Goal: Task Accomplishment & Management: Use online tool/utility

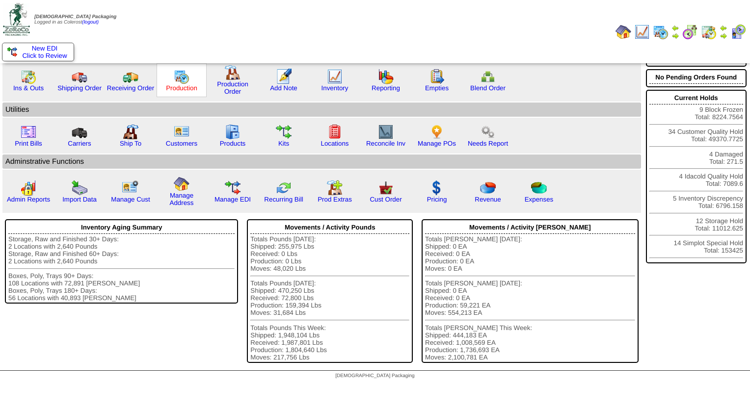
click at [182, 93] on div "Production" at bounding box center [182, 80] width 50 height 34
click at [183, 86] on link "Production" at bounding box center [181, 87] width 31 height 7
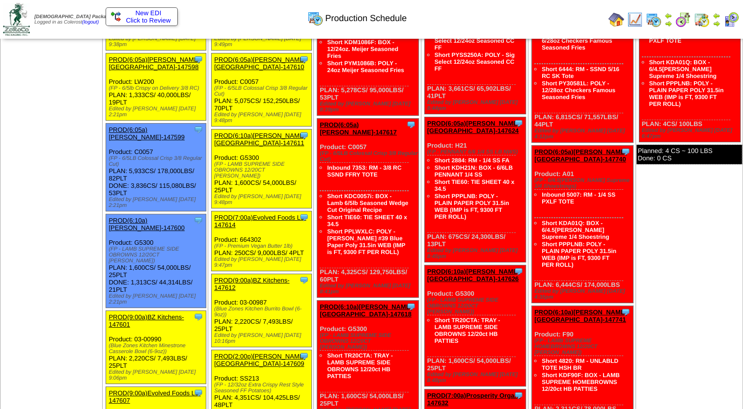
scroll to position [98, 0]
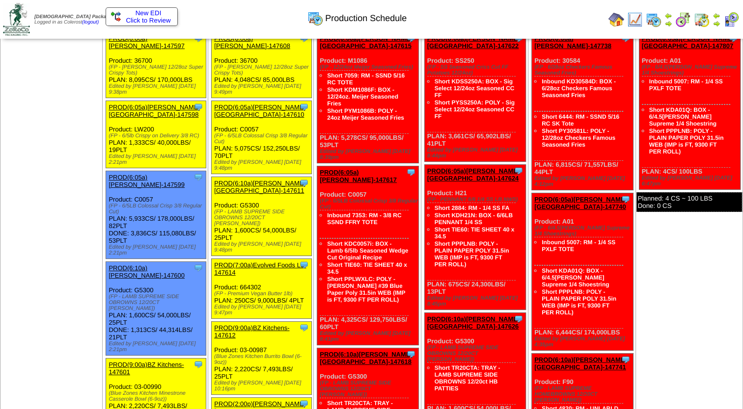
click at [144, 104] on link "PROD(6:05a)[PERSON_NAME][GEOGRAPHIC_DATA]-147598" at bounding box center [153, 111] width 91 height 15
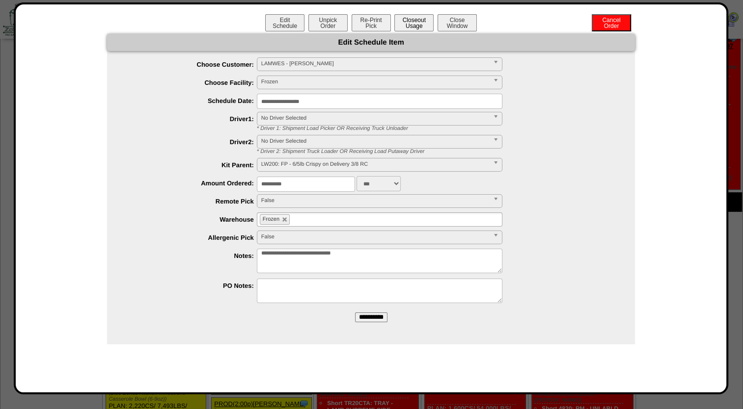
click at [418, 21] on button "Closeout Usage" at bounding box center [413, 22] width 39 height 17
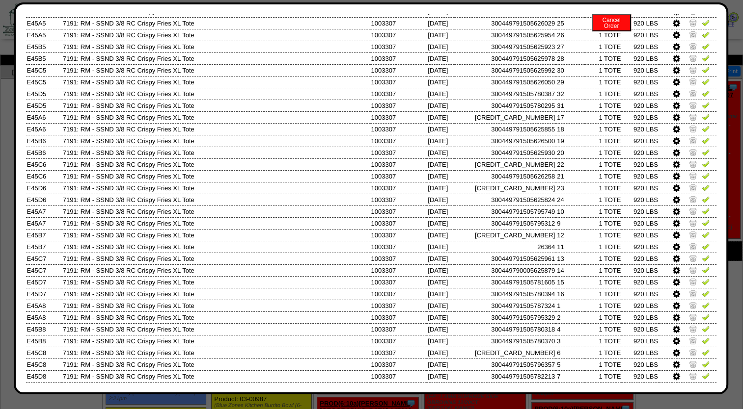
scroll to position [147, 0]
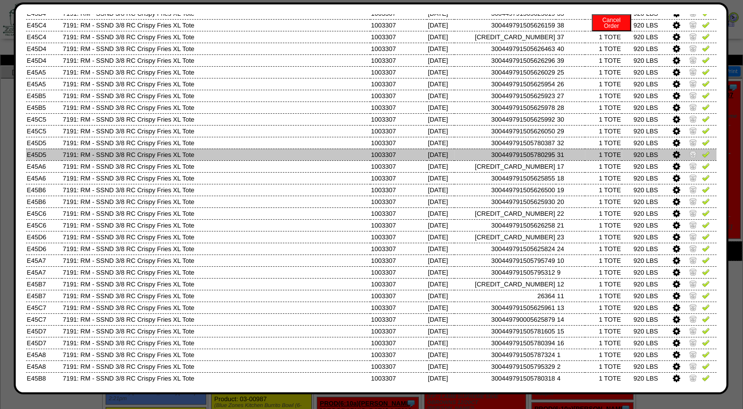
click at [701, 157] on img at bounding box center [705, 154] width 8 height 8
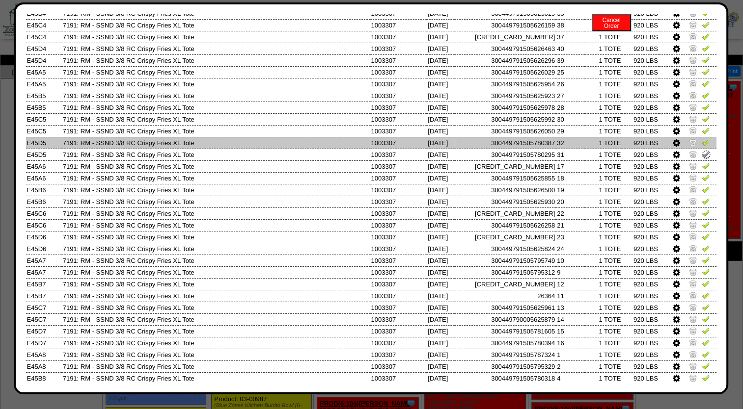
click at [701, 144] on img at bounding box center [705, 142] width 8 height 8
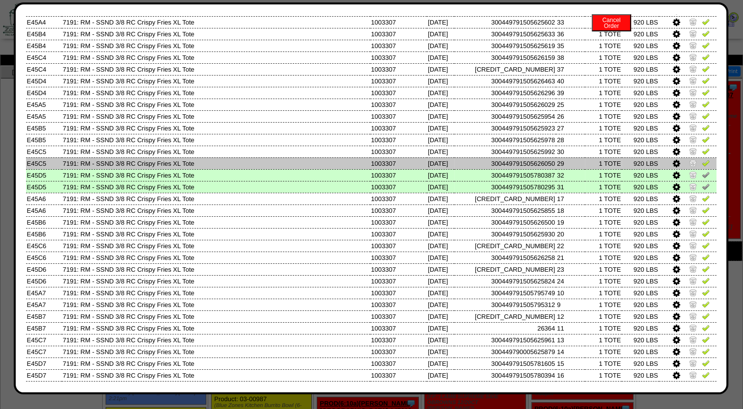
scroll to position [98, 0]
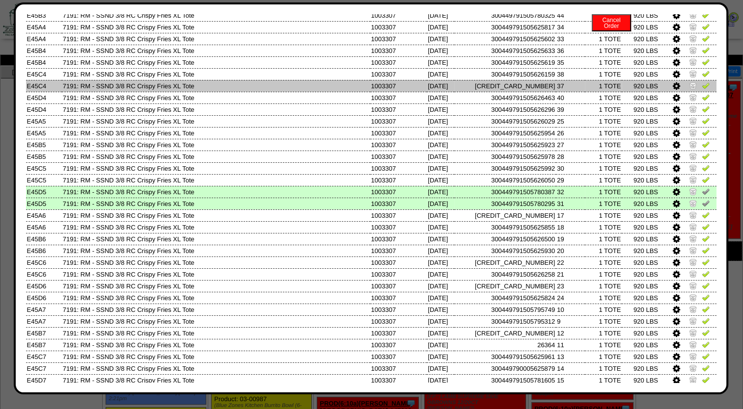
click at [701, 87] on img at bounding box center [705, 85] width 8 height 8
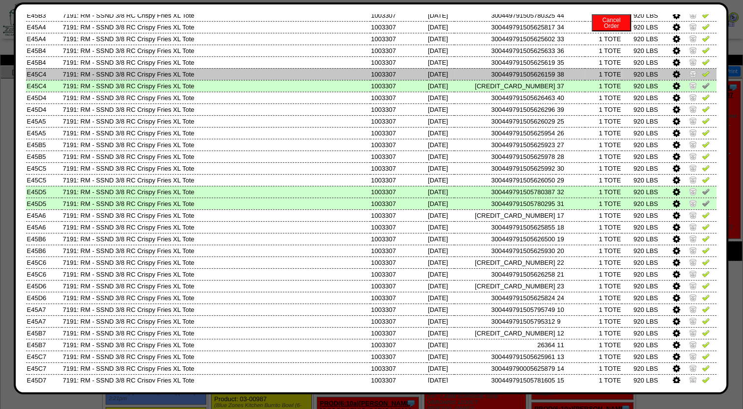
click at [701, 74] on img at bounding box center [705, 74] width 8 height 8
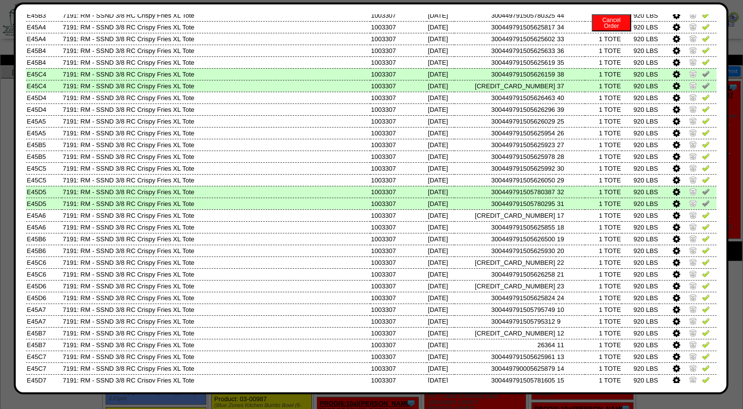
scroll to position [49, 0]
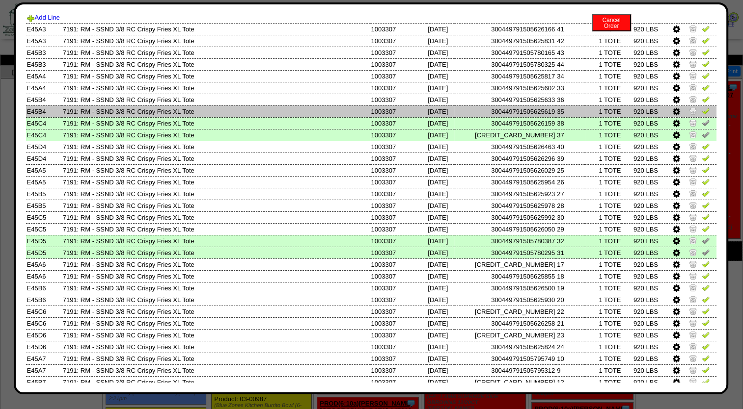
click at [701, 111] on img at bounding box center [705, 111] width 8 height 8
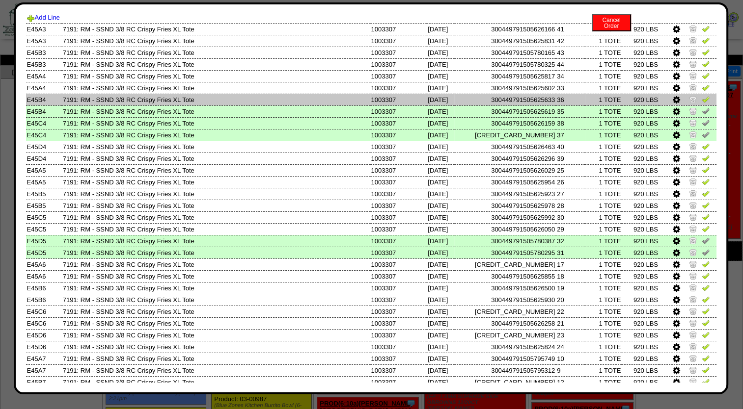
click at [701, 98] on img at bounding box center [705, 99] width 8 height 8
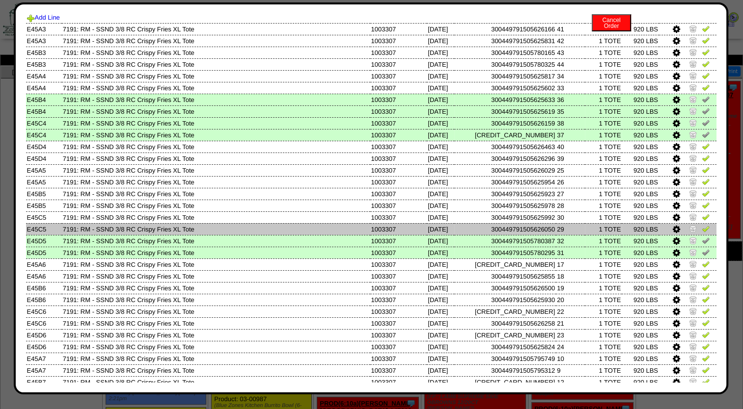
click at [701, 230] on img at bounding box center [705, 229] width 8 height 8
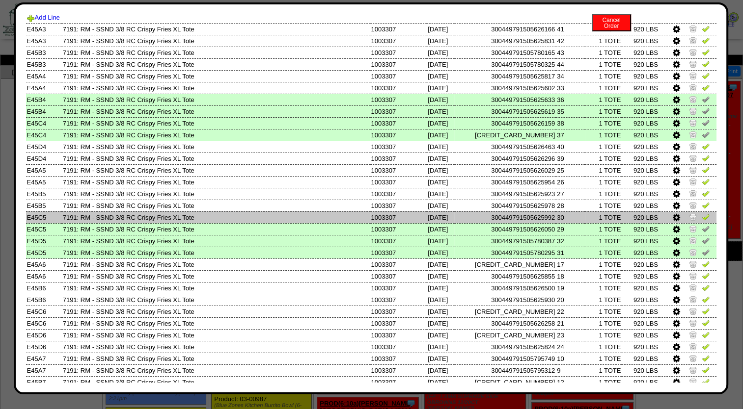
click at [701, 219] on img at bounding box center [705, 217] width 8 height 8
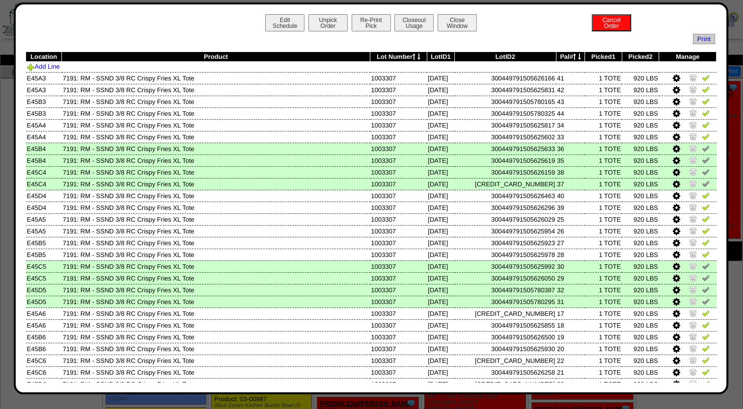
scroll to position [0, 0]
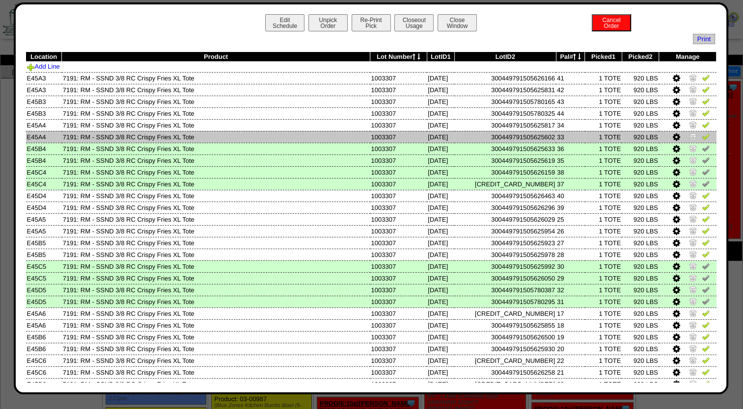
click at [701, 138] on img at bounding box center [705, 137] width 8 height 8
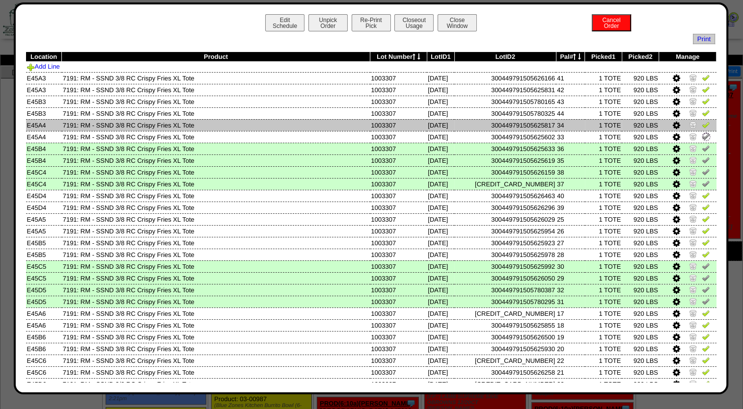
click at [701, 128] on img at bounding box center [705, 125] width 8 height 8
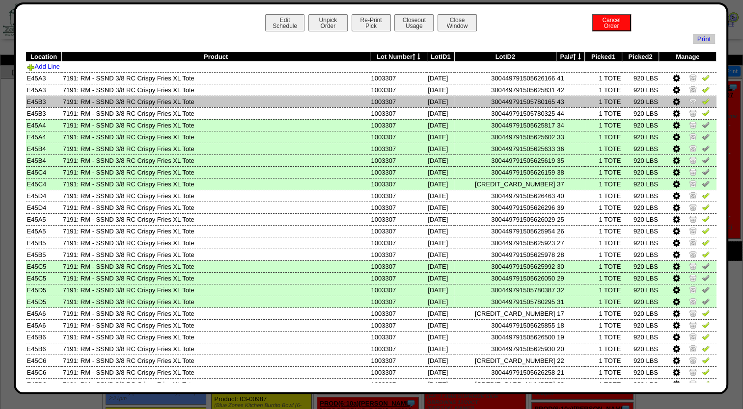
click at [701, 105] on img at bounding box center [705, 101] width 8 height 8
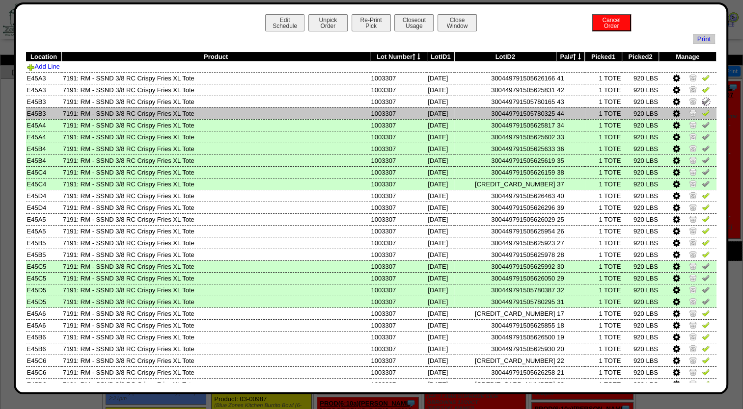
click at [701, 112] on img at bounding box center [705, 113] width 8 height 8
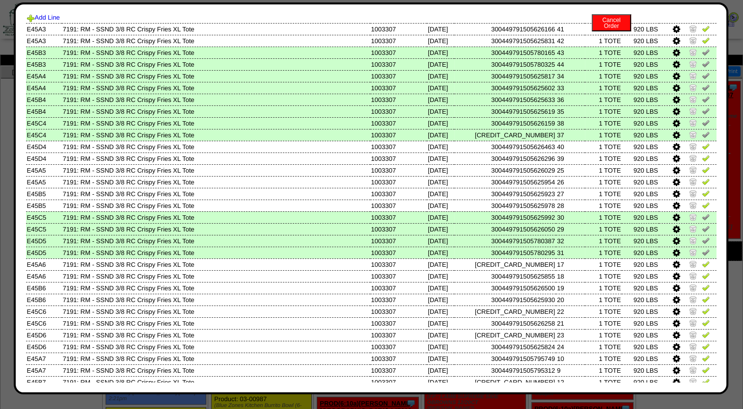
scroll to position [98, 0]
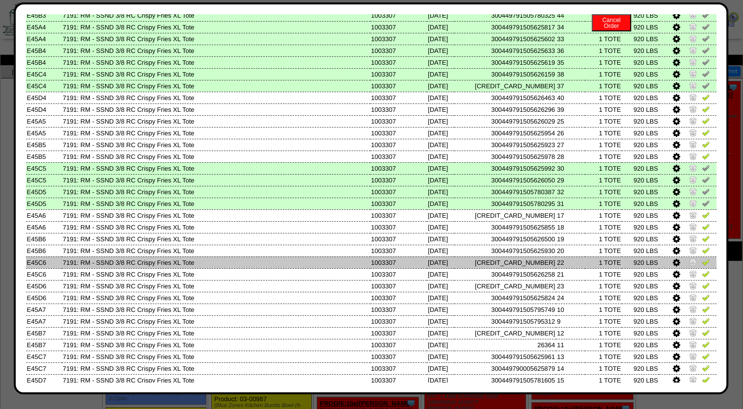
click at [701, 265] on img at bounding box center [705, 262] width 8 height 8
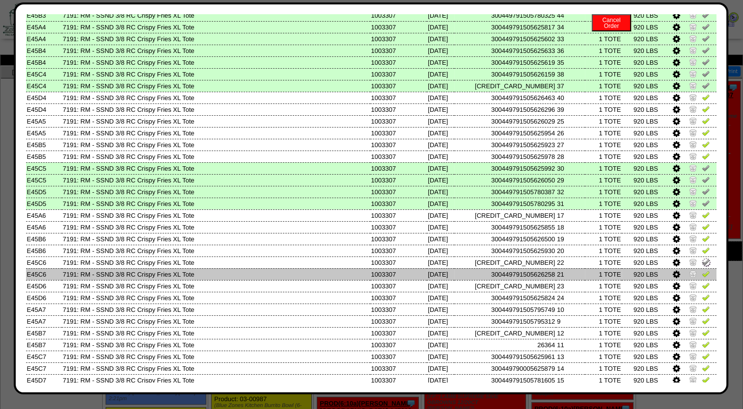
click at [701, 272] on img at bounding box center [705, 274] width 8 height 8
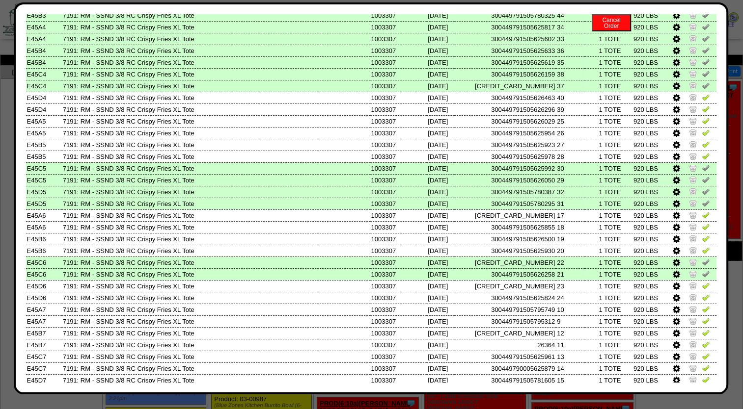
scroll to position [49, 0]
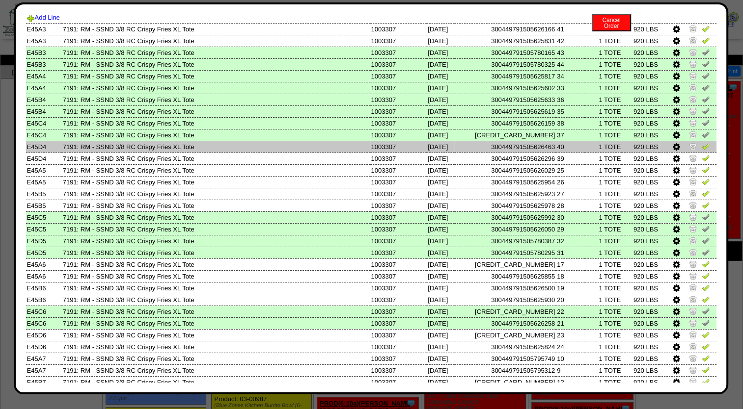
click at [701, 147] on img at bounding box center [705, 146] width 8 height 8
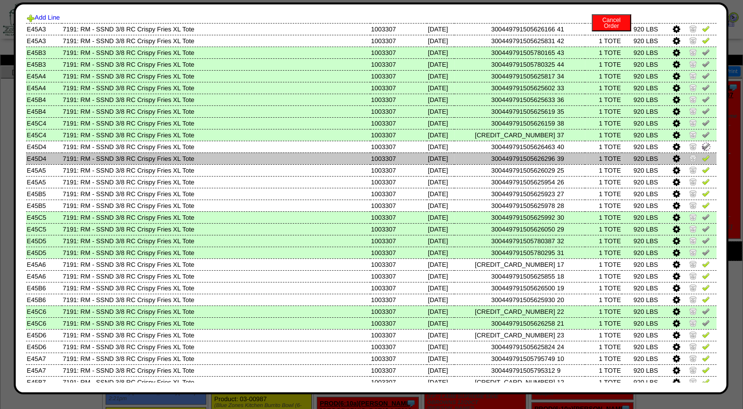
click at [701, 160] on img at bounding box center [705, 158] width 8 height 8
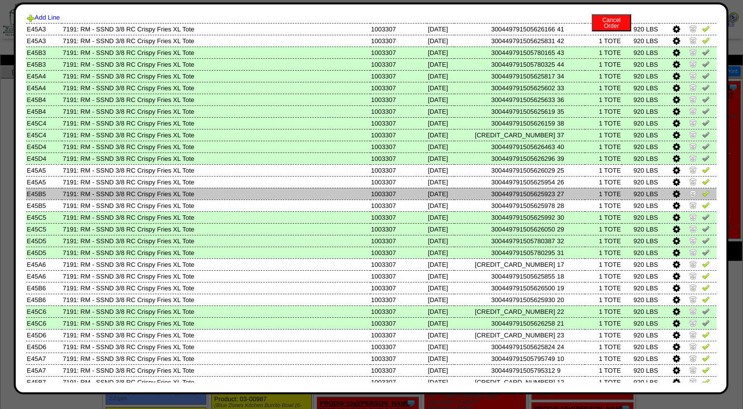
scroll to position [0, 0]
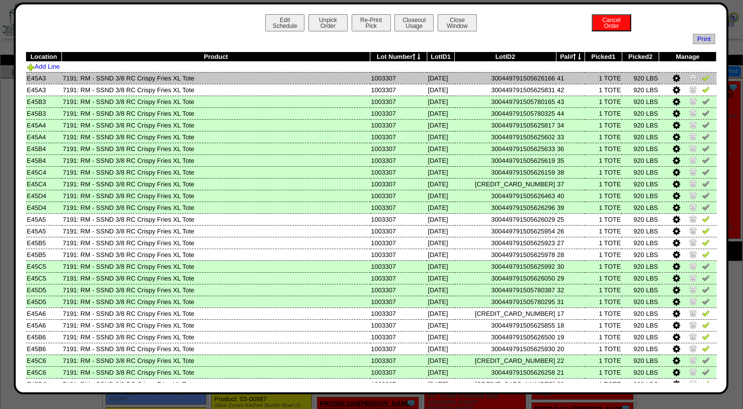
click at [701, 78] on img at bounding box center [705, 78] width 8 height 8
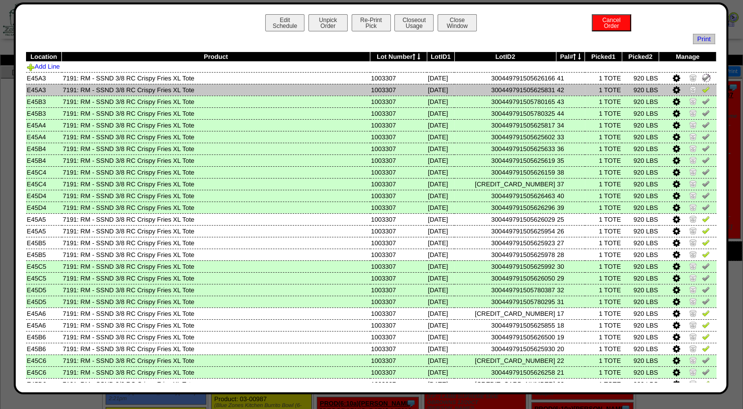
click at [701, 90] on img at bounding box center [705, 89] width 8 height 8
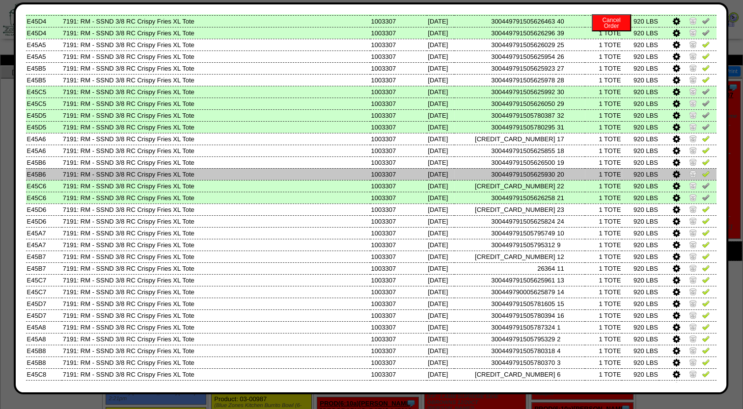
scroll to position [196, 0]
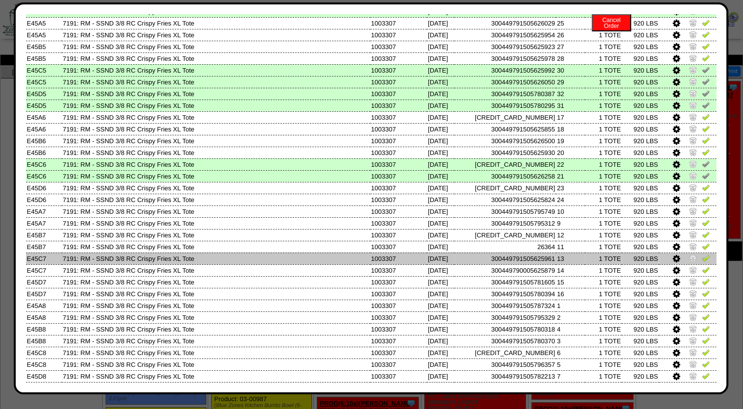
click at [701, 259] on img at bounding box center [705, 258] width 8 height 8
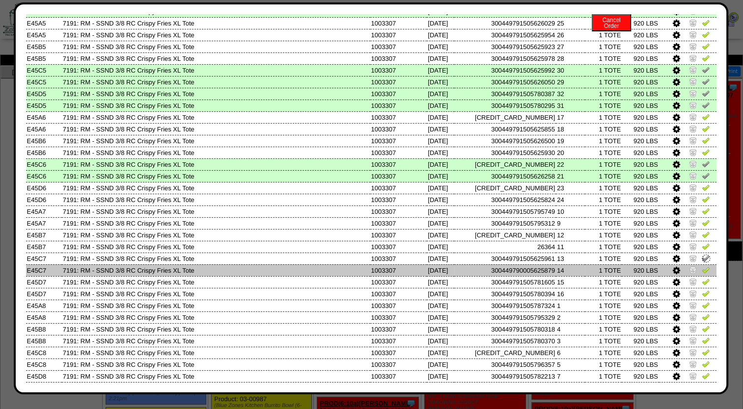
click at [701, 268] on img at bounding box center [705, 270] width 8 height 8
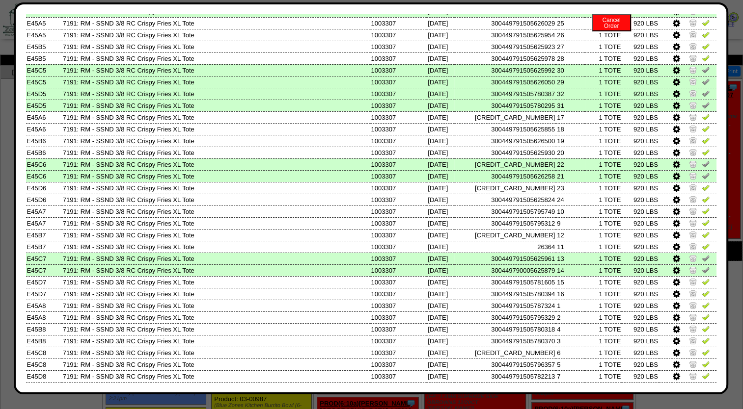
scroll to position [147, 0]
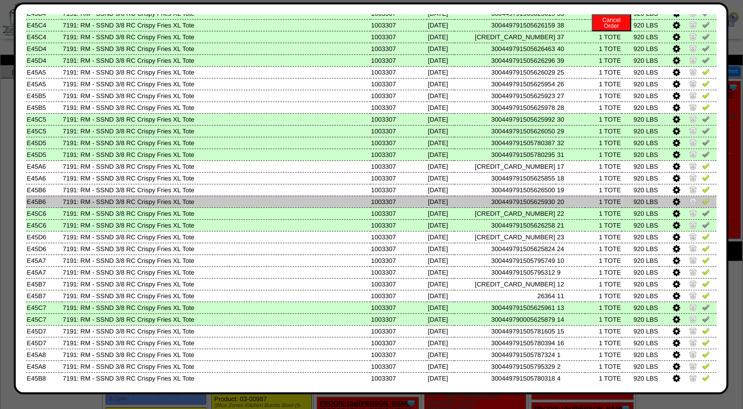
drag, startPoint x: 697, startPoint y: 191, endPoint x: 698, endPoint y: 199, distance: 8.0
click at [701, 192] on img at bounding box center [705, 190] width 8 height 8
click at [701, 199] on img at bounding box center [705, 201] width 8 height 8
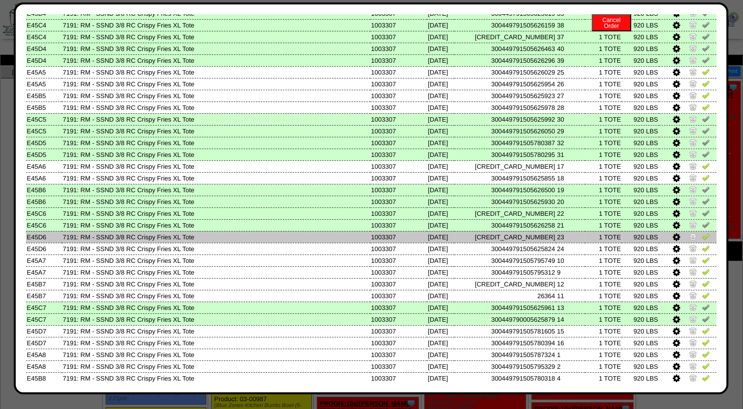
click at [701, 240] on img at bounding box center [705, 237] width 8 height 8
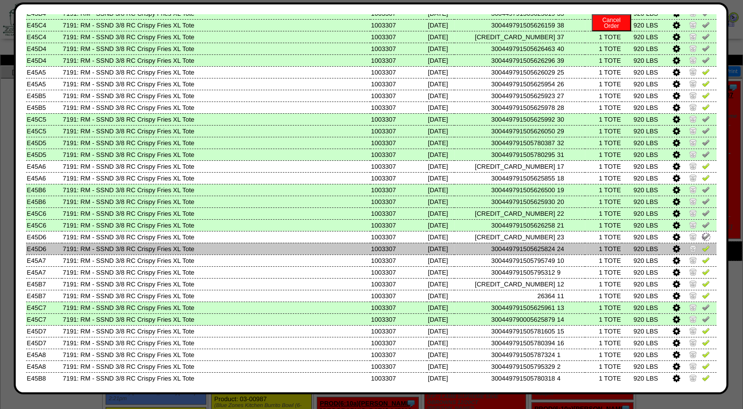
click at [701, 246] on img at bounding box center [705, 248] width 8 height 8
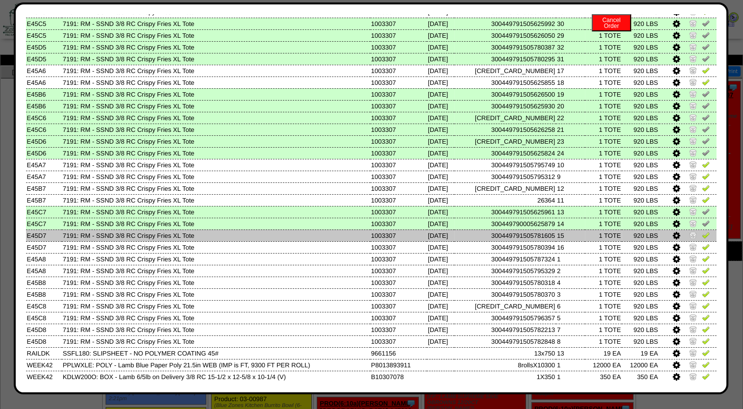
scroll to position [245, 0]
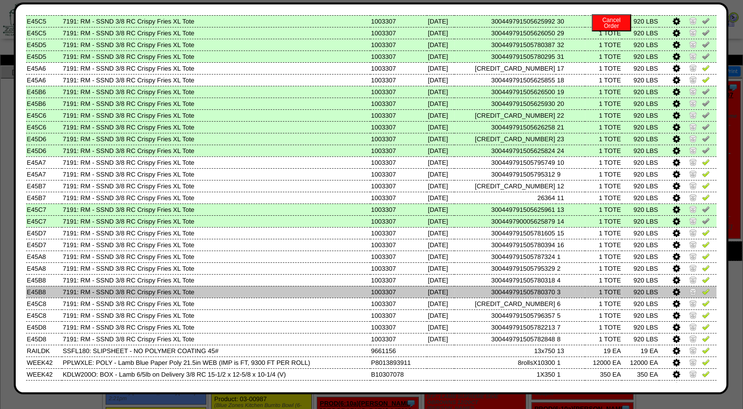
click at [701, 293] on img at bounding box center [705, 292] width 8 height 8
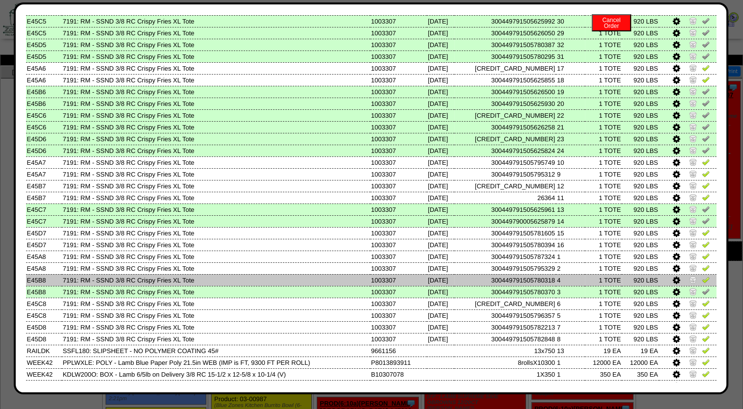
click at [701, 282] on img at bounding box center [705, 280] width 8 height 8
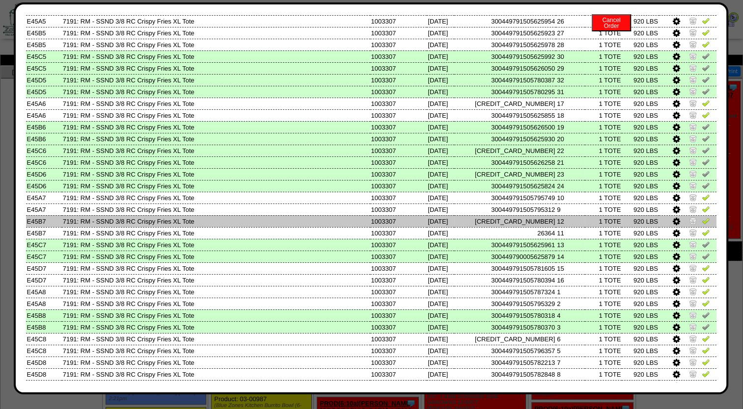
scroll to position [196, 0]
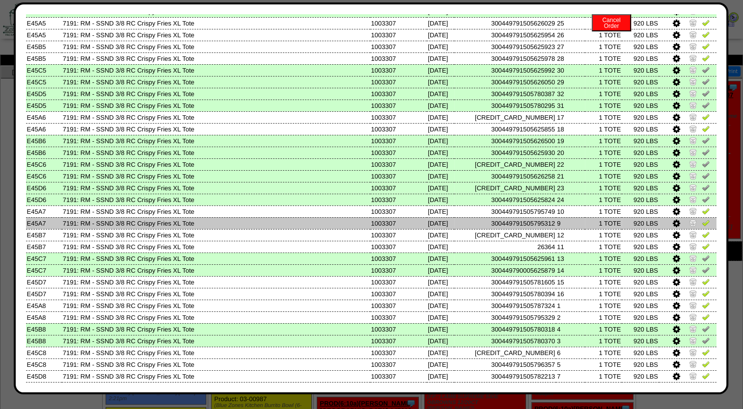
drag, startPoint x: 697, startPoint y: 213, endPoint x: 699, endPoint y: 221, distance: 9.1
click at [701, 213] on img at bounding box center [705, 211] width 8 height 8
click at [701, 221] on img at bounding box center [705, 223] width 8 height 8
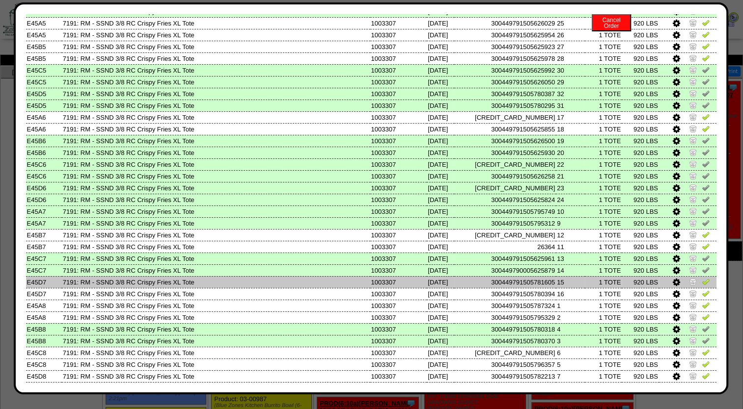
click at [701, 285] on img at bounding box center [705, 282] width 8 height 8
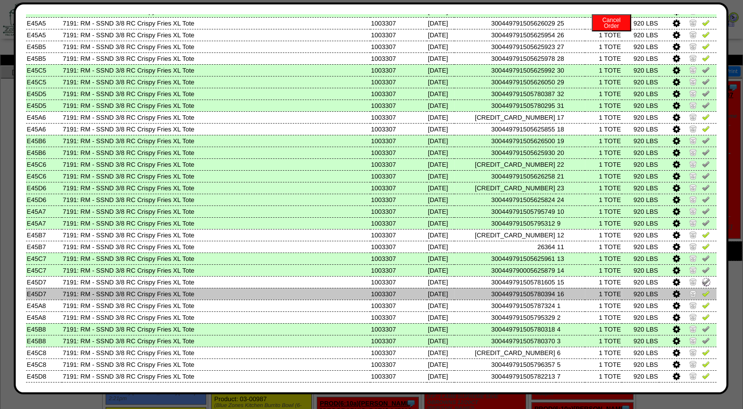
click at [701, 292] on img at bounding box center [705, 294] width 8 height 8
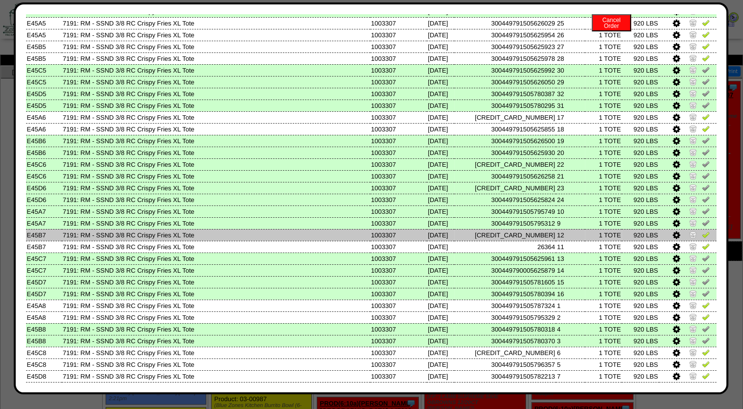
click at [701, 236] on img at bounding box center [705, 235] width 8 height 8
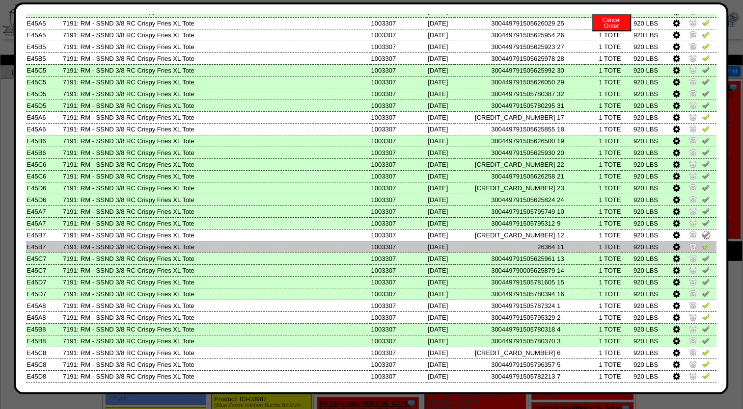
click at [701, 248] on img at bounding box center [705, 246] width 8 height 8
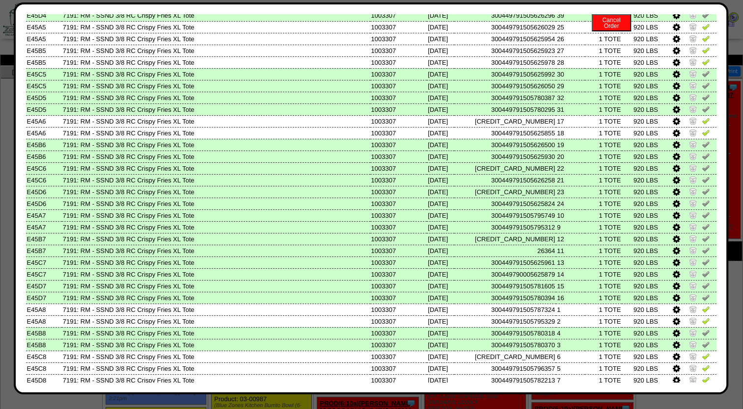
scroll to position [147, 0]
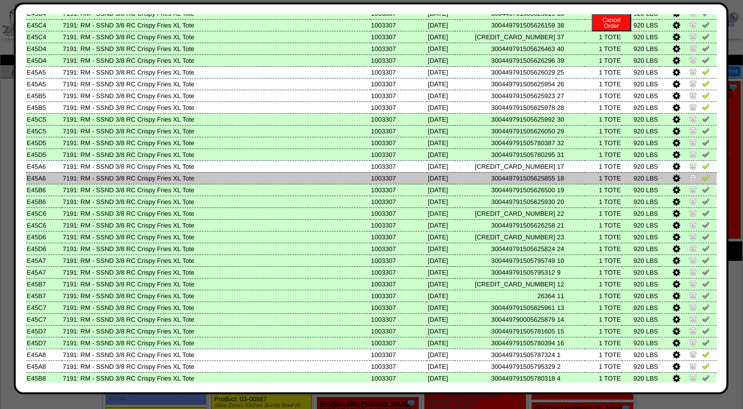
click at [701, 178] on img at bounding box center [705, 178] width 8 height 8
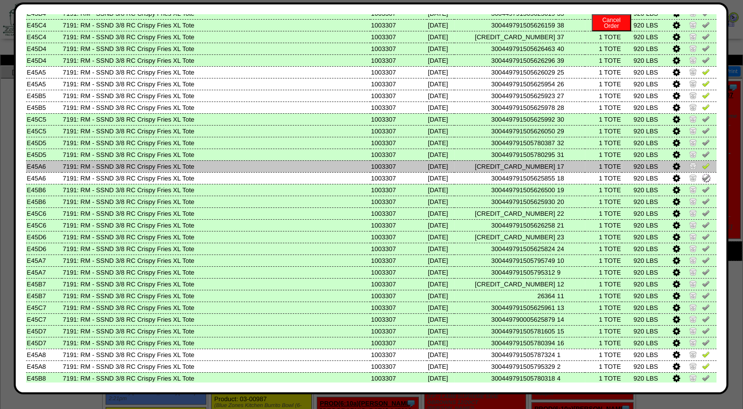
click at [702, 167] on td at bounding box center [687, 166] width 57 height 12
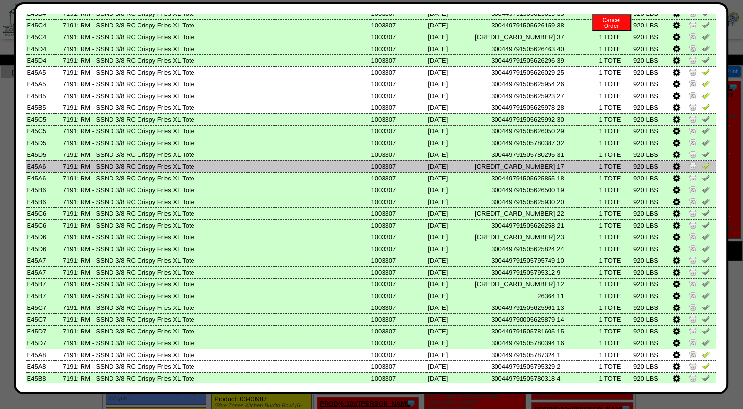
click at [701, 167] on img at bounding box center [705, 166] width 8 height 8
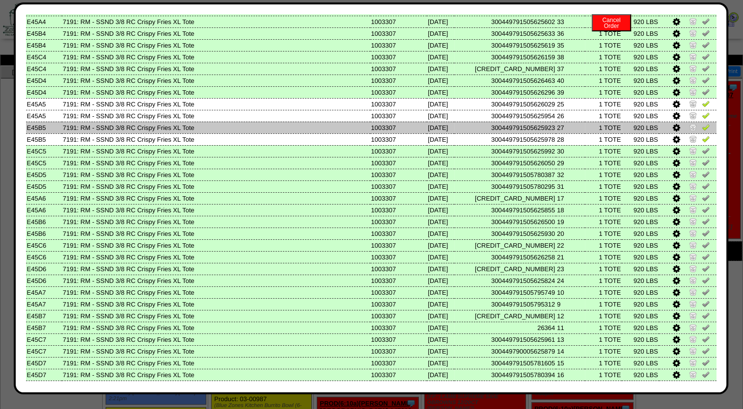
scroll to position [98, 0]
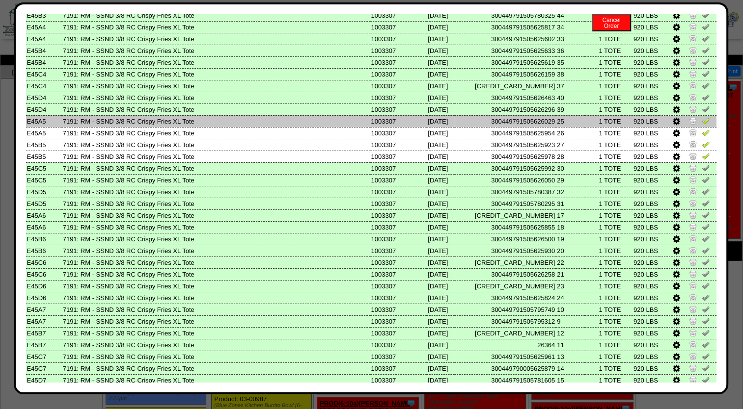
click at [701, 121] on img at bounding box center [705, 121] width 8 height 8
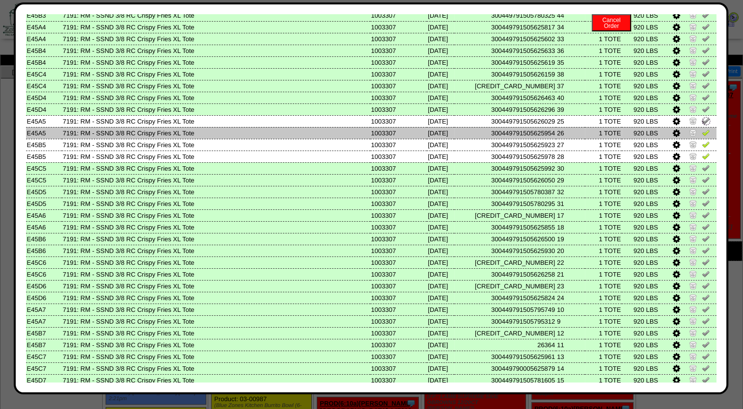
click at [701, 132] on img at bounding box center [705, 133] width 8 height 8
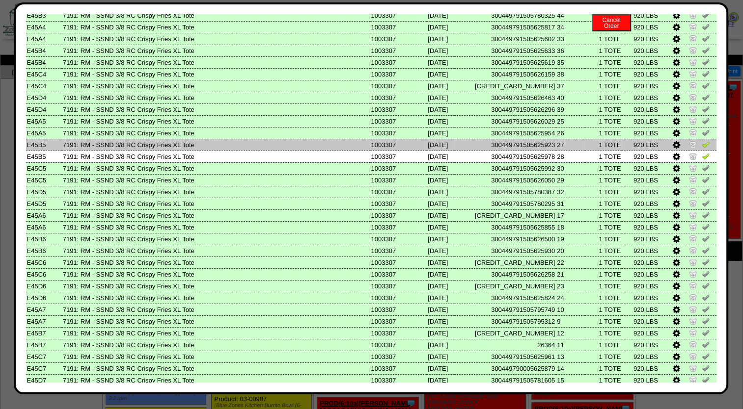
click at [701, 146] on img at bounding box center [705, 144] width 8 height 8
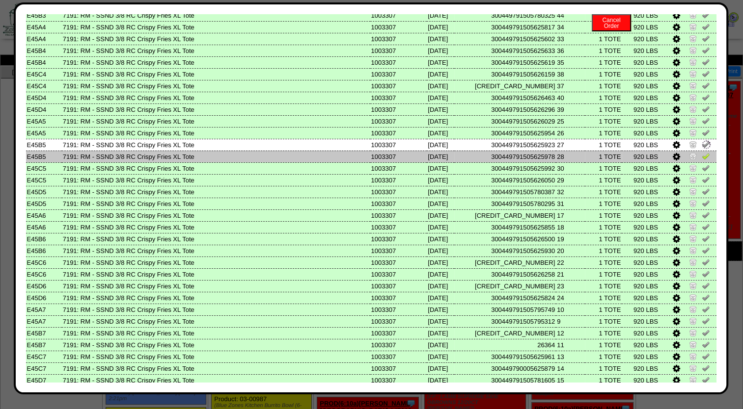
click at [701, 158] on img at bounding box center [705, 156] width 8 height 8
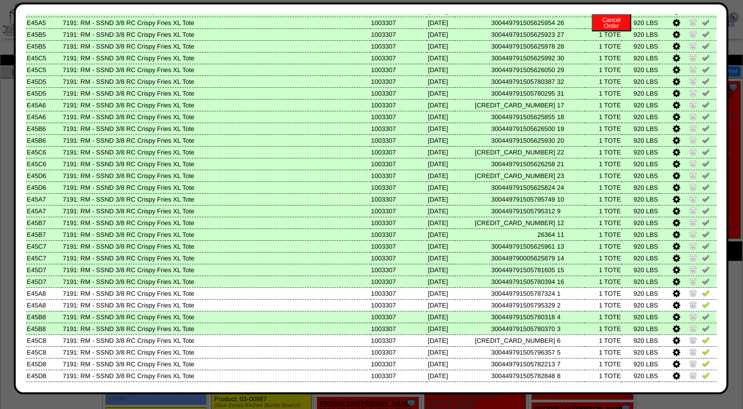
scroll to position [245, 0]
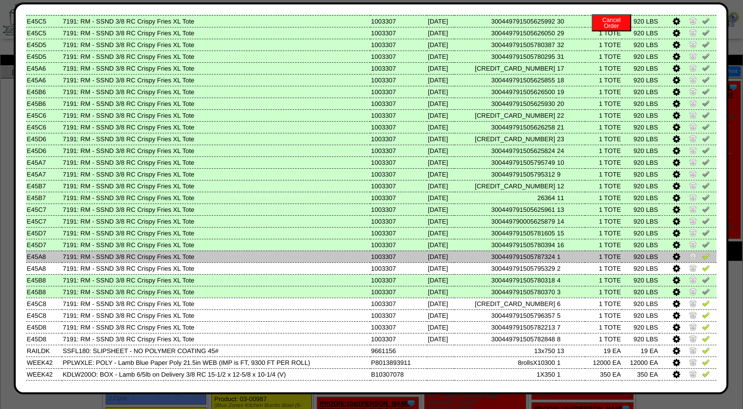
drag, startPoint x: 697, startPoint y: 258, endPoint x: 698, endPoint y: 263, distance: 5.0
click at [701, 258] on img at bounding box center [705, 256] width 8 height 8
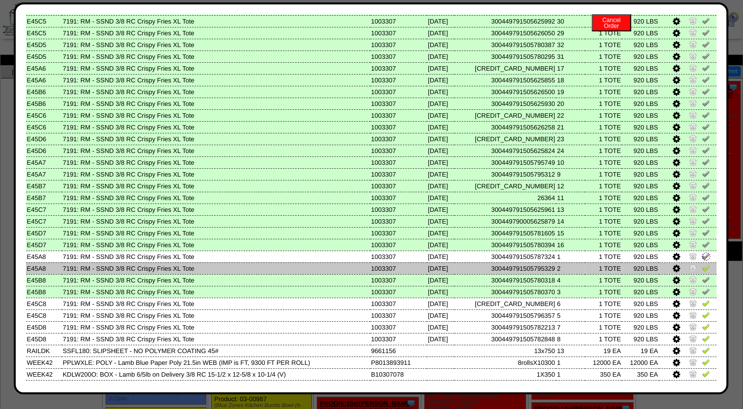
click at [701, 267] on img at bounding box center [705, 268] width 8 height 8
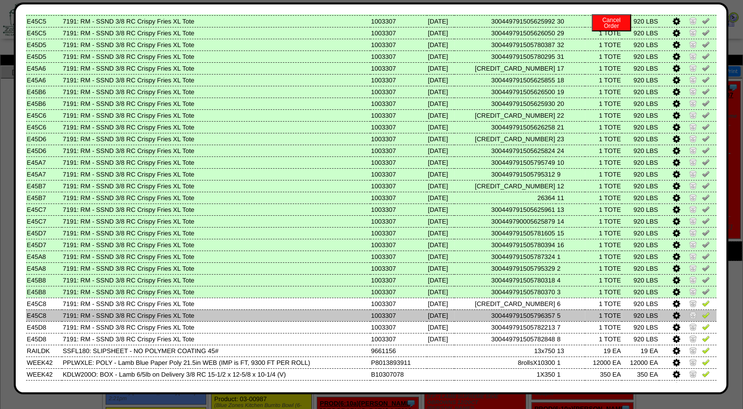
click at [701, 317] on img at bounding box center [705, 315] width 8 height 8
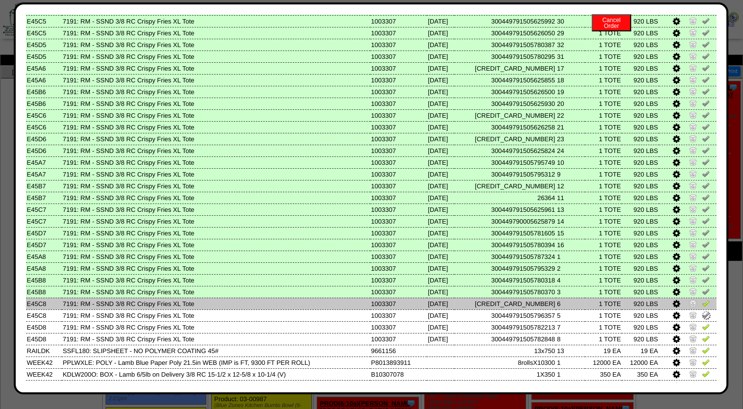
click at [701, 308] on link at bounding box center [705, 304] width 8 height 7
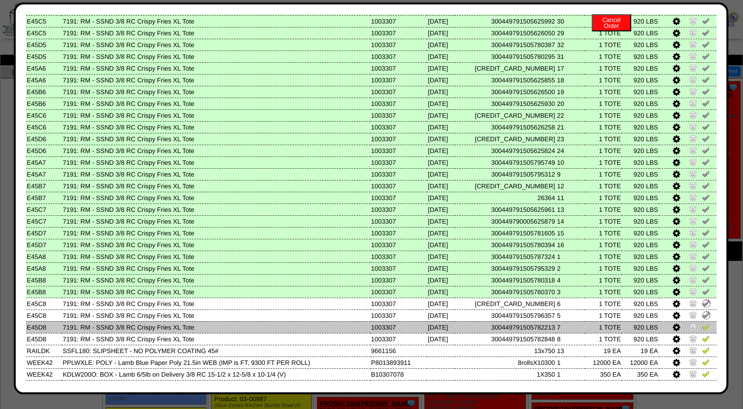
click at [701, 326] on img at bounding box center [705, 327] width 8 height 8
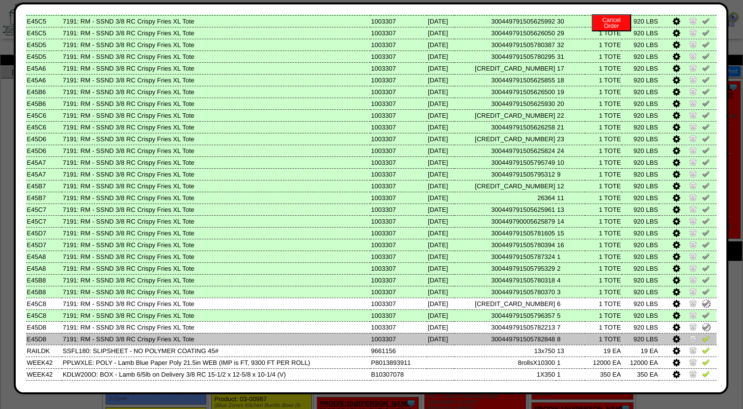
click at [701, 343] on img at bounding box center [705, 339] width 8 height 8
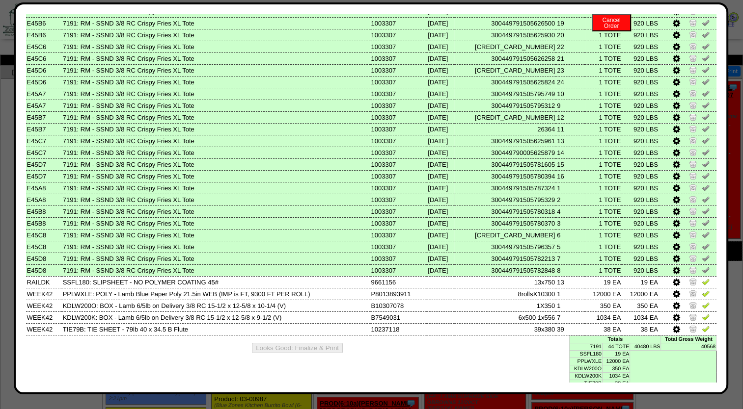
scroll to position [319, 0]
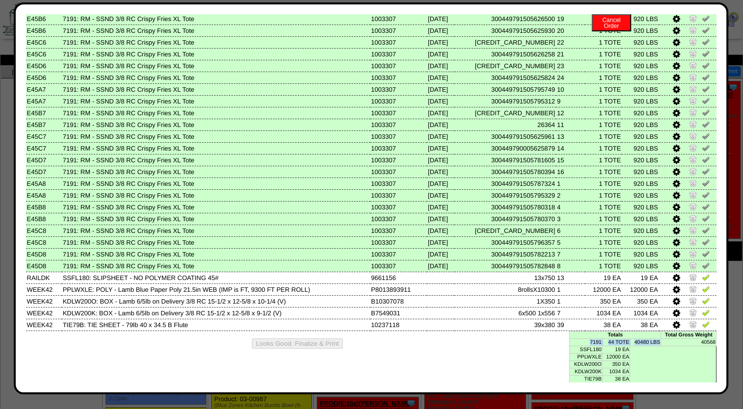
drag, startPoint x: 583, startPoint y: 344, endPoint x: 651, endPoint y: 345, distance: 68.2
click at [651, 345] on tr "7191 44 TOTE 40480 LBS 40568" at bounding box center [642, 342] width 147 height 7
drag, startPoint x: 651, startPoint y: 345, endPoint x: 646, endPoint y: 352, distance: 9.3
click at [646, 352] on table "Totals Total Gross Weight 7191 44 TOTE 40480 LBS 40568 SSFL180 19 EA PPLWXLE 12…" at bounding box center [642, 357] width 147 height 52
click at [701, 183] on img at bounding box center [705, 183] width 8 height 8
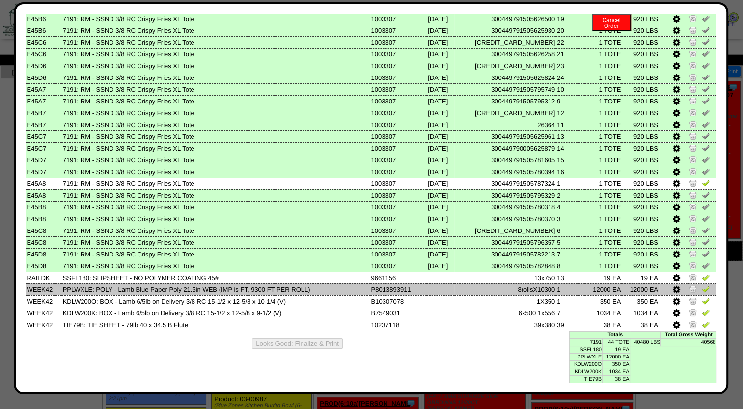
click at [672, 291] on icon at bounding box center [675, 290] width 7 height 9
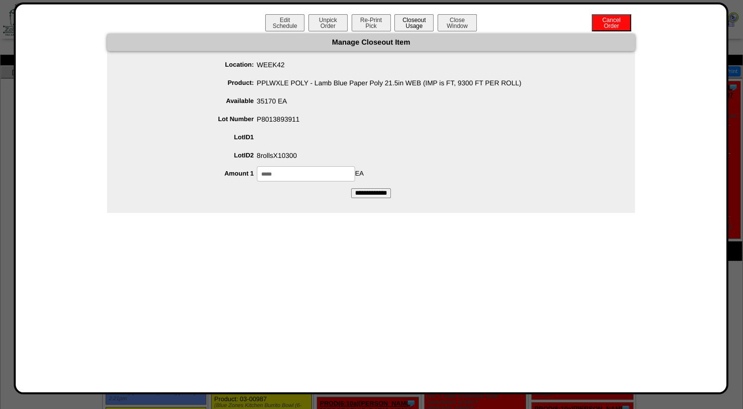
click at [405, 18] on button "Closeout Usage" at bounding box center [413, 22] width 39 height 17
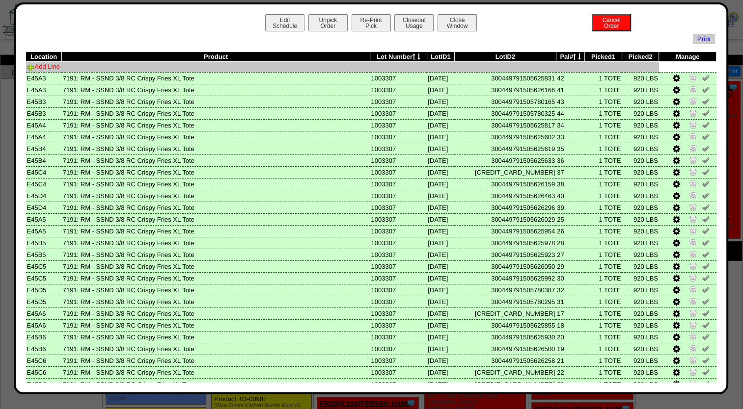
click at [51, 70] on link "Add Line" at bounding box center [43, 66] width 33 height 7
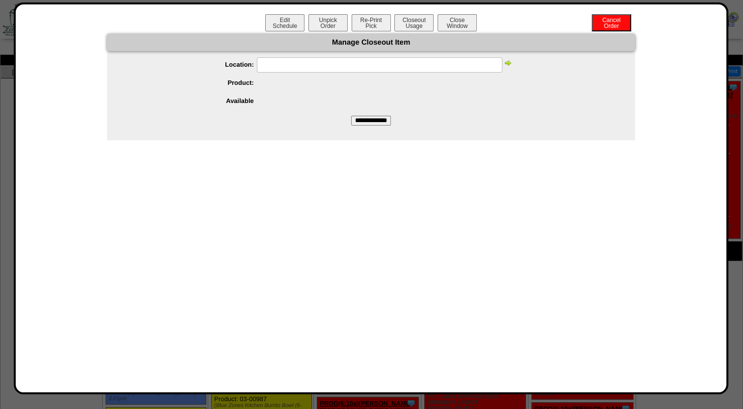
click at [261, 70] on input "text" at bounding box center [379, 64] width 245 height 15
type input "******"
click at [508, 65] on img at bounding box center [508, 63] width 8 height 8
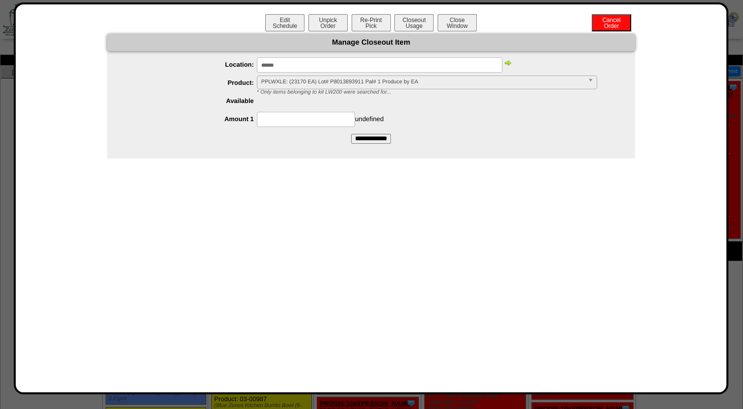
click at [362, 87] on span "PPLWXLE: (23170 EA) Lot# P8013893911 Pal# 1 Produce by EA" at bounding box center [422, 82] width 322 height 12
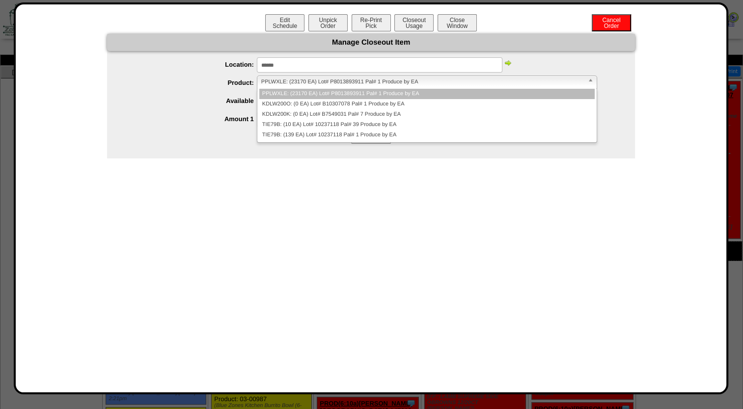
click at [362, 82] on span "PPLWXLE: (23170 EA) Lot# P8013893911 Pal# 1 Produce by EA" at bounding box center [422, 82] width 322 height 12
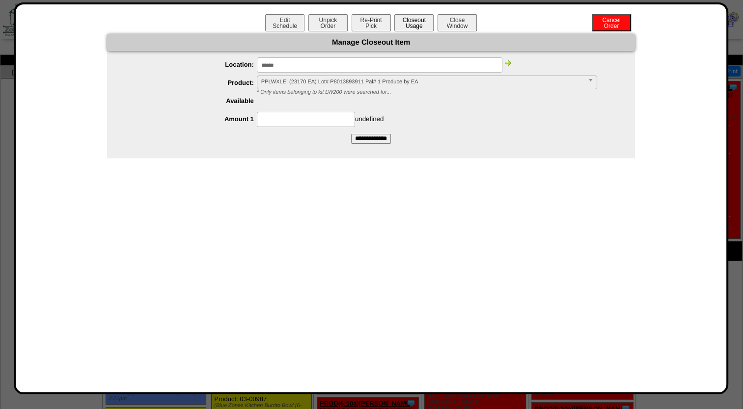
click at [423, 25] on button "Closeout Usage" at bounding box center [413, 22] width 39 height 17
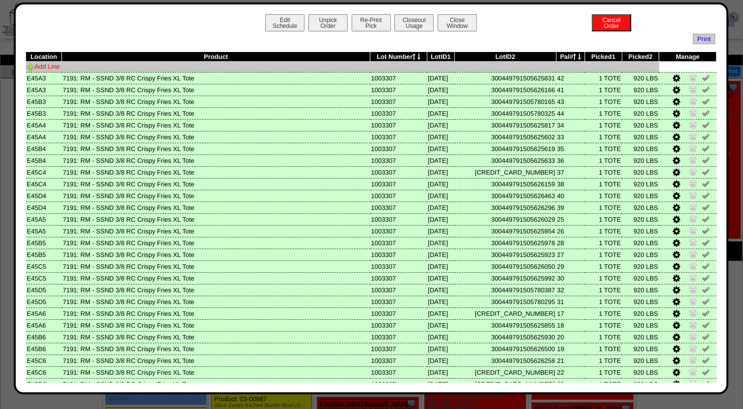
click at [55, 65] on link "Add Line" at bounding box center [43, 66] width 33 height 7
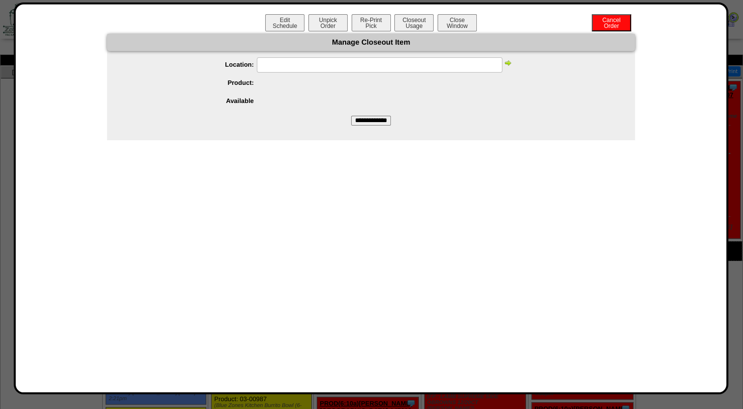
click at [305, 61] on input "text" at bounding box center [379, 64] width 245 height 15
type input "******"
click at [505, 64] on img at bounding box center [508, 63] width 8 height 8
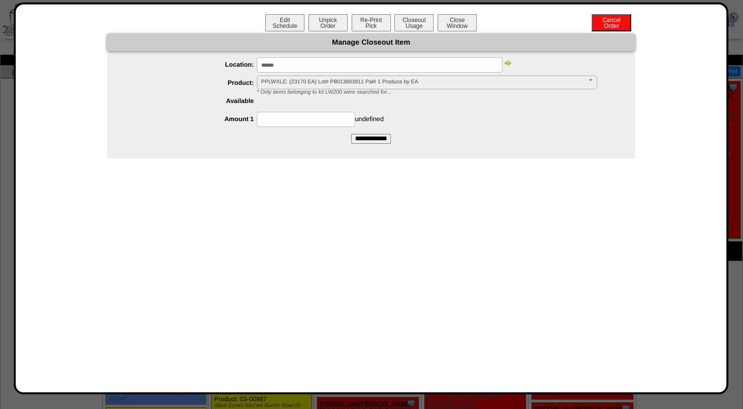
click at [335, 83] on span "PPLWXLE: (23170 EA) Lot# P8013893911 Pal# 1 Produce by EA" at bounding box center [422, 82] width 322 height 12
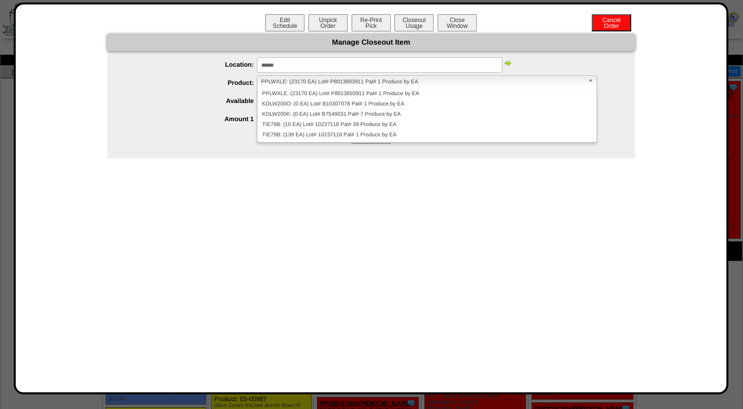
click at [336, 80] on span "PPLWXLE: (23170 EA) Lot# P8013893911 Pal# 1 Produce by EA" at bounding box center [422, 82] width 322 height 12
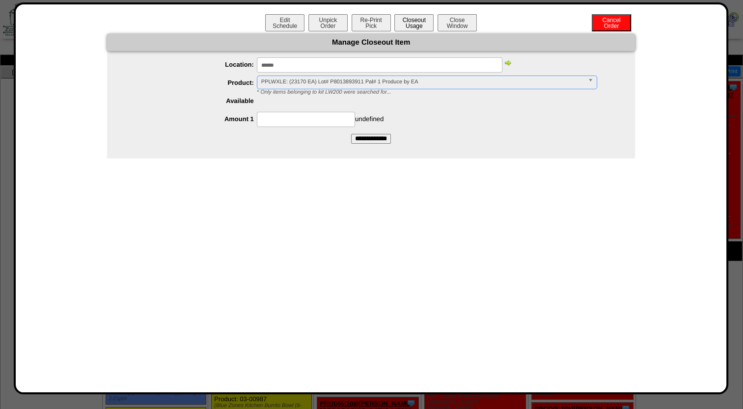
click at [401, 23] on button "Closeout Usage" at bounding box center [413, 22] width 39 height 17
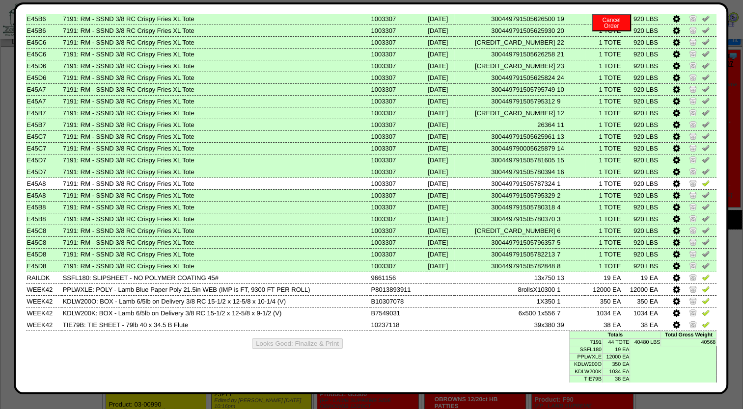
scroll to position [49, 0]
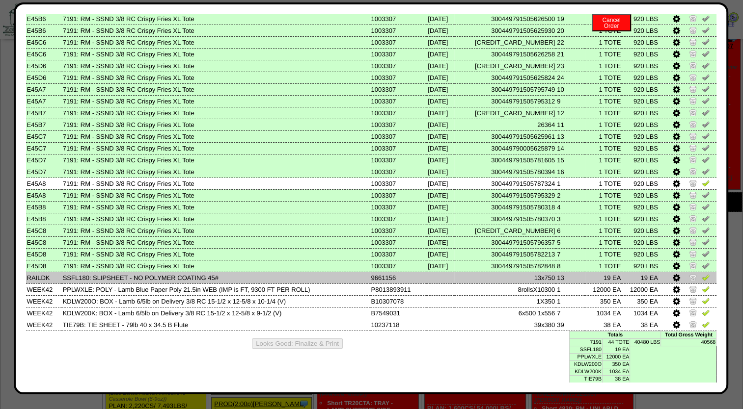
click at [672, 278] on icon at bounding box center [675, 278] width 7 height 9
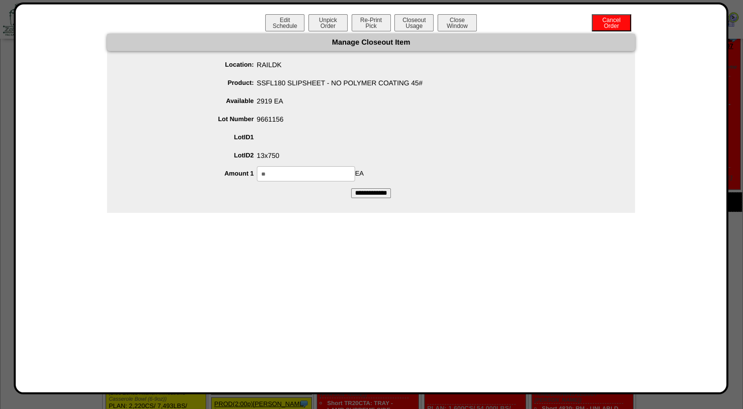
drag, startPoint x: 302, startPoint y: 169, endPoint x: 38, endPoint y: 167, distance: 264.1
click at [43, 168] on div "Manage Closeout Item Location: RAILDK Product: SSFL180 SLIPSHEET - NO POLYMER C…" at bounding box center [371, 123] width 691 height 179
type input "**"
click at [349, 129] on ul "Location: RAILDK Product: SSFL180 SLIPSHEET - NO POLYMER COATING 45# Available …" at bounding box center [371, 119] width 528 height 124
click at [373, 188] on input "**********" at bounding box center [371, 193] width 40 height 10
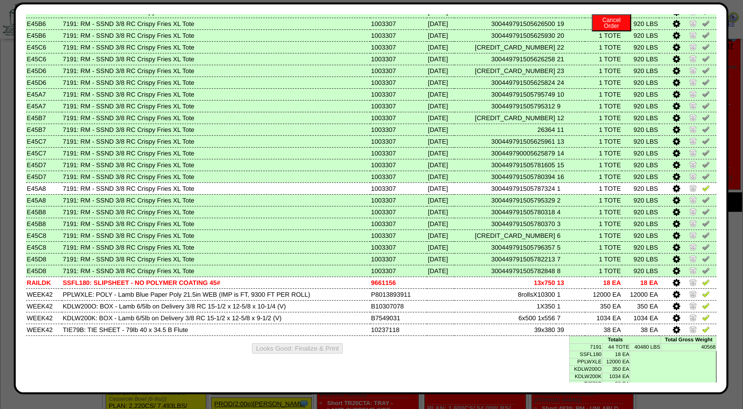
scroll to position [319, 0]
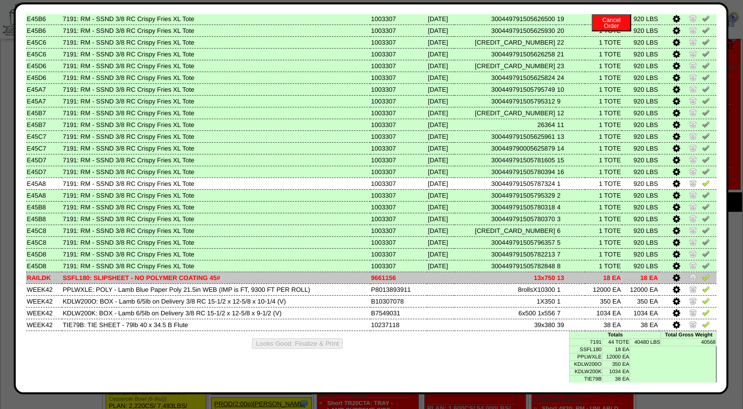
click at [701, 280] on img at bounding box center [705, 277] width 8 height 8
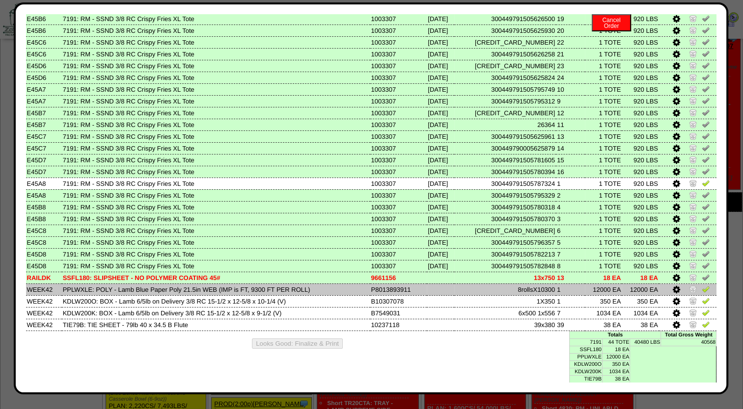
click at [672, 292] on icon at bounding box center [675, 290] width 7 height 9
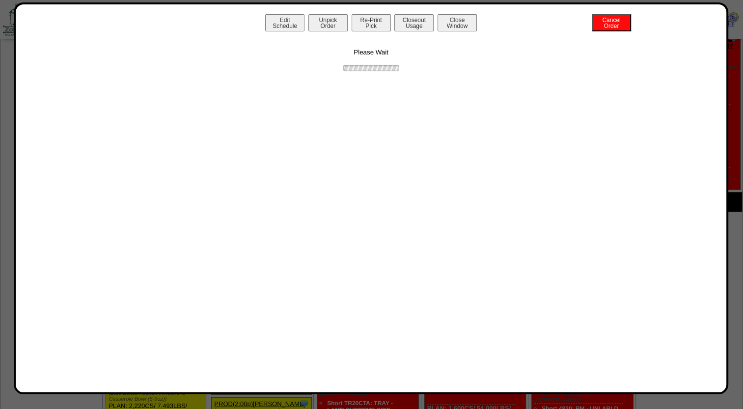
scroll to position [0, 0]
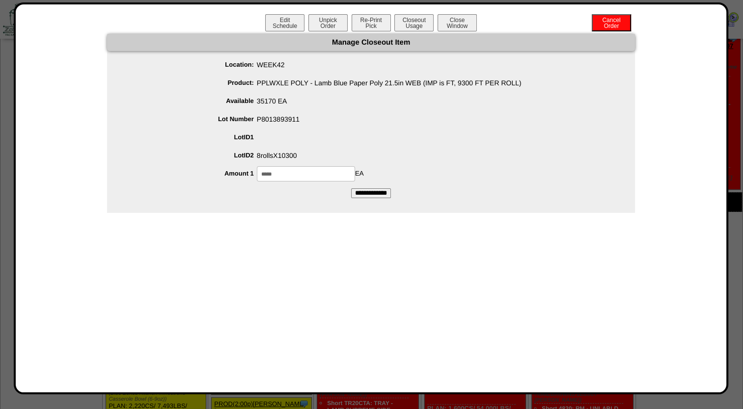
drag, startPoint x: 294, startPoint y: 171, endPoint x: 134, endPoint y: 171, distance: 160.0
click at [139, 168] on div "***** EA" at bounding box center [381, 173] width 508 height 15
type input "*****"
click at [155, 176] on li "Amount 1 ***** EA" at bounding box center [381, 173] width 508 height 15
click at [327, 217] on div "Edit Schedule Unpick Order Re-Print Pick Closeout Usage Cancel Order Close Wind…" at bounding box center [371, 198] width 691 height 369
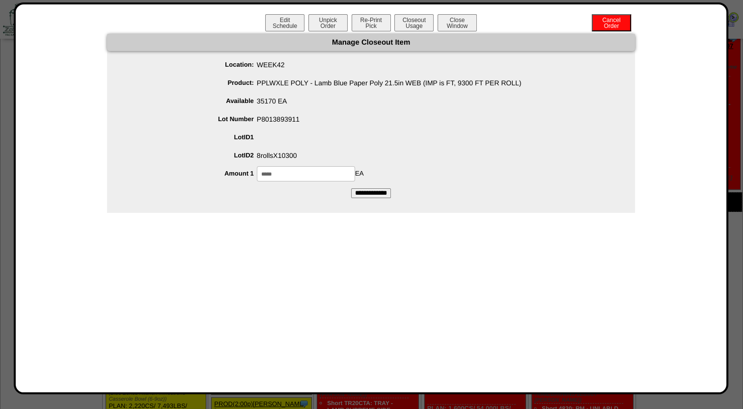
click at [356, 190] on input "**********" at bounding box center [371, 193] width 40 height 10
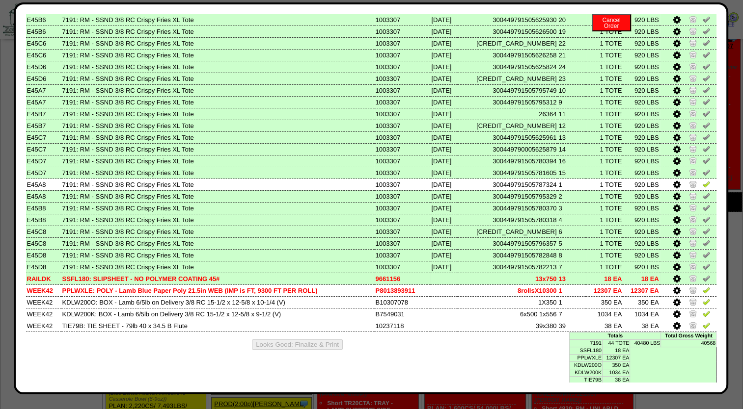
scroll to position [319, 0]
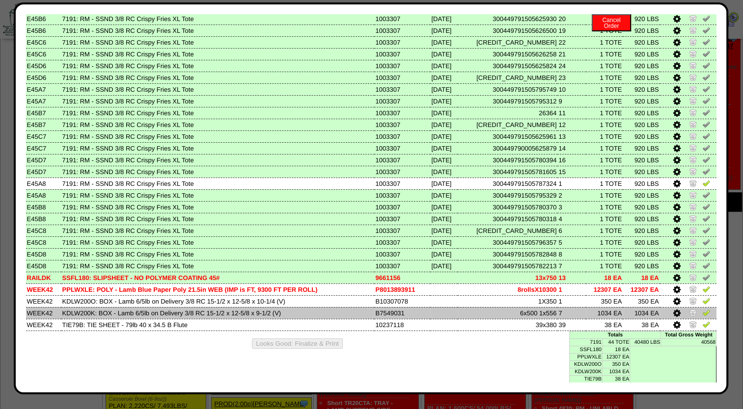
click at [672, 314] on icon at bounding box center [675, 313] width 7 height 9
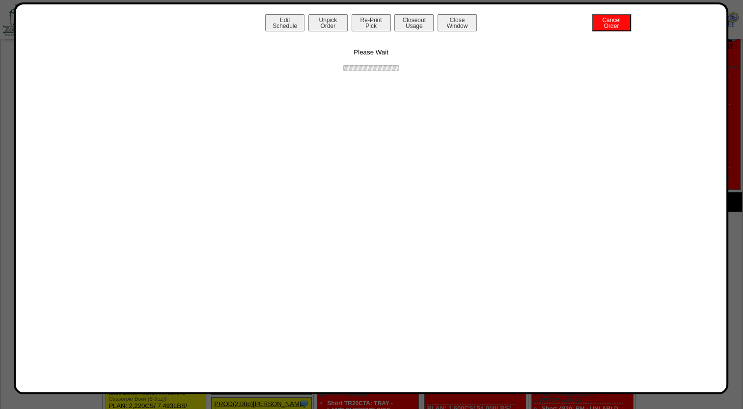
scroll to position [0, 0]
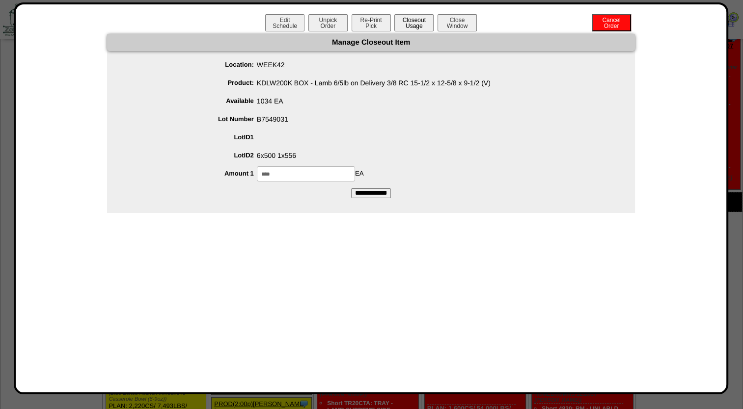
click at [405, 25] on button "Closeout Usage" at bounding box center [413, 22] width 39 height 17
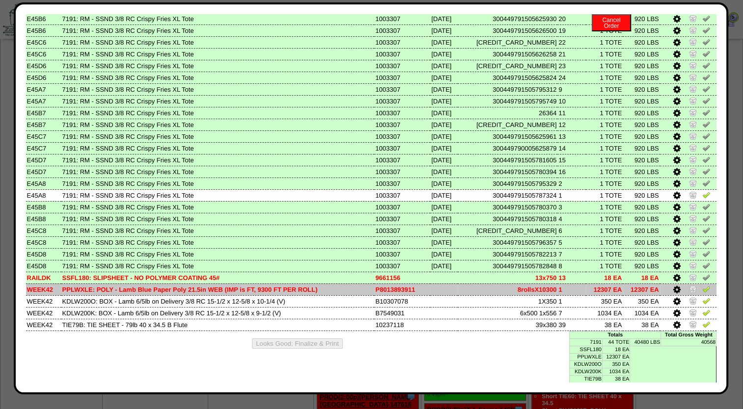
scroll to position [294, 0]
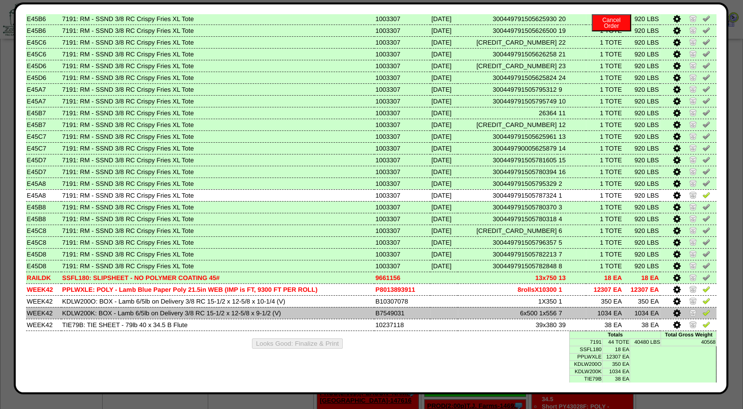
click at [702, 315] on img at bounding box center [706, 313] width 8 height 8
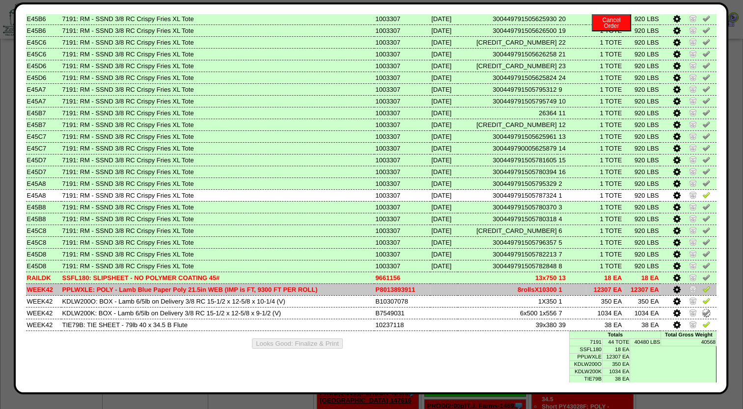
click at [702, 293] on img at bounding box center [706, 289] width 8 height 8
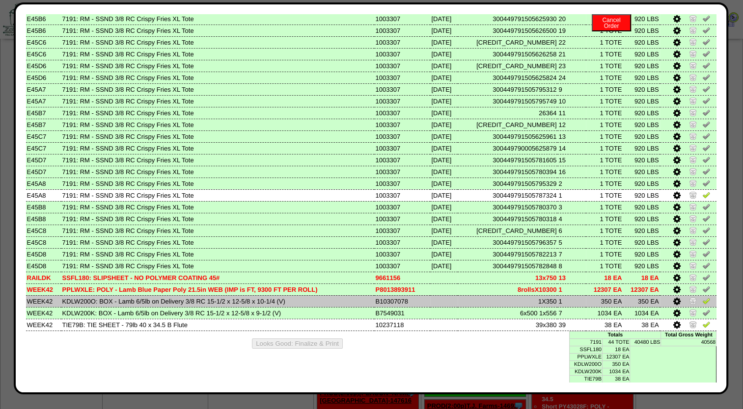
click at [672, 301] on icon at bounding box center [675, 301] width 7 height 9
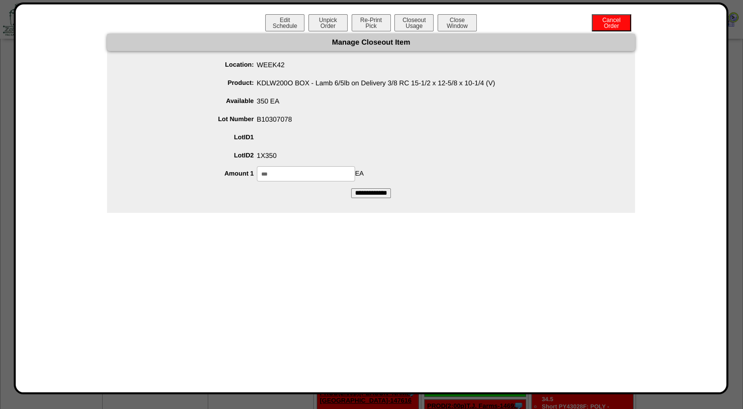
drag, startPoint x: 288, startPoint y: 174, endPoint x: 96, endPoint y: 177, distance: 191.9
click at [105, 177] on div "Manage Closeout Item Location: WEEK42 Product: KDLW200O BOX - Lamb 6/5lb on Del…" at bounding box center [371, 123] width 691 height 179
type input "***"
click at [391, 134] on div at bounding box center [381, 137] width 508 height 15
click at [379, 191] on input "**********" at bounding box center [371, 193] width 40 height 10
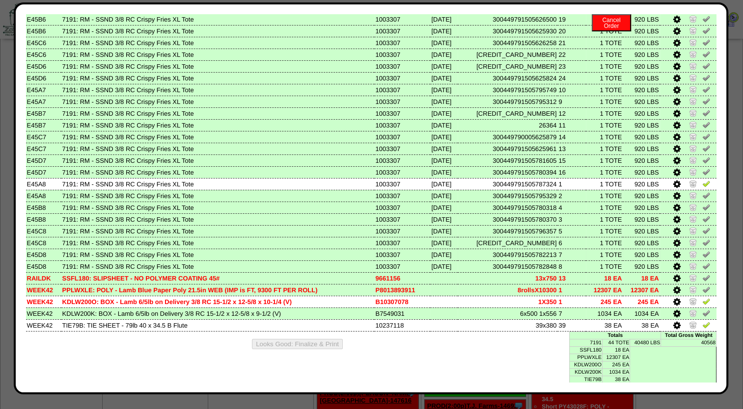
scroll to position [319, 0]
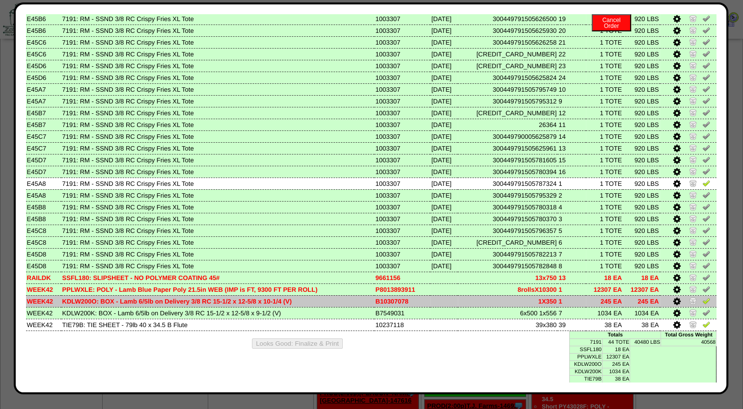
click at [702, 299] on img at bounding box center [706, 301] width 8 height 8
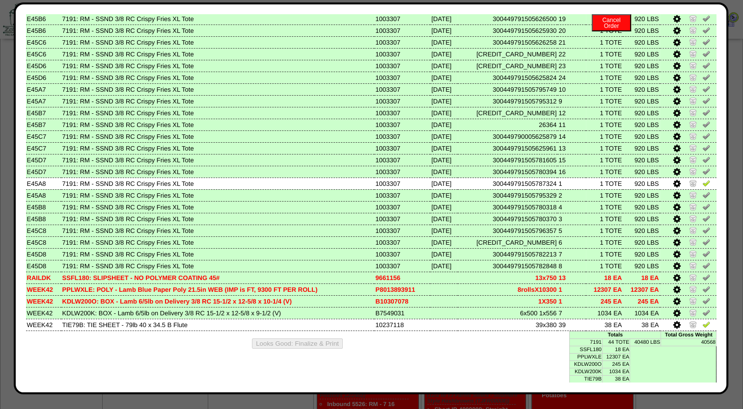
scroll to position [344, 0]
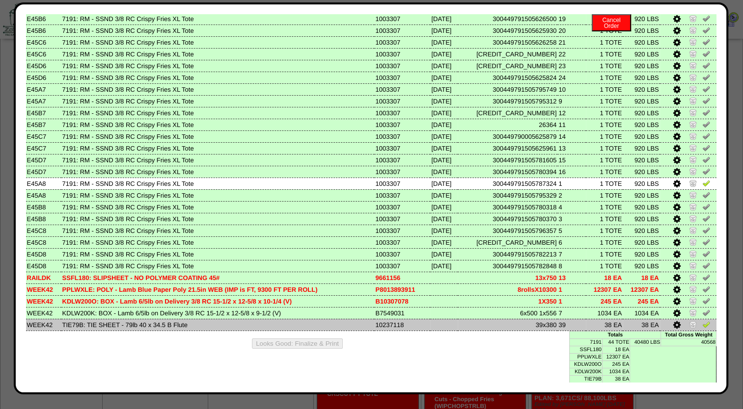
click at [672, 327] on icon at bounding box center [675, 325] width 7 height 9
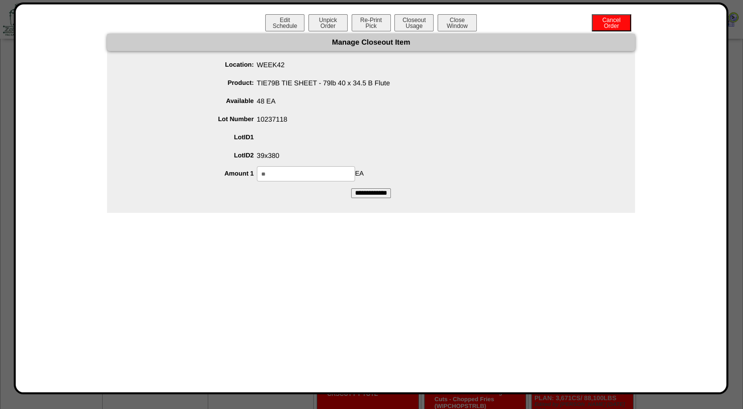
drag, startPoint x: 287, startPoint y: 169, endPoint x: 131, endPoint y: 164, distance: 155.7
click at [139, 165] on ul "Location: WEEK42 Product: TIE79B TIE SHEET - 79lb 40 x 34.5 B Flute Available 4…" at bounding box center [371, 119] width 528 height 124
type input "**"
click at [296, 123] on span "10237118" at bounding box center [381, 117] width 508 height 11
click at [372, 193] on input "**********" at bounding box center [371, 193] width 40 height 10
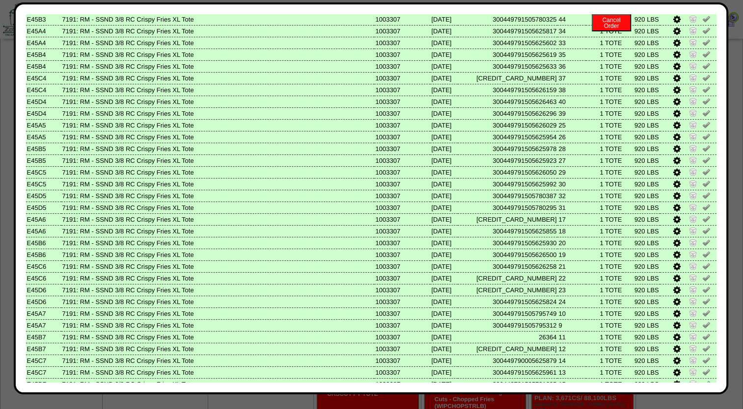
scroll to position [319, 0]
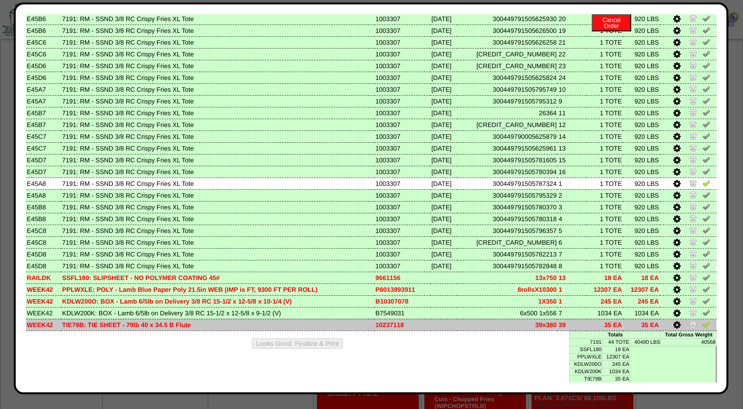
click at [702, 324] on img at bounding box center [706, 325] width 8 height 8
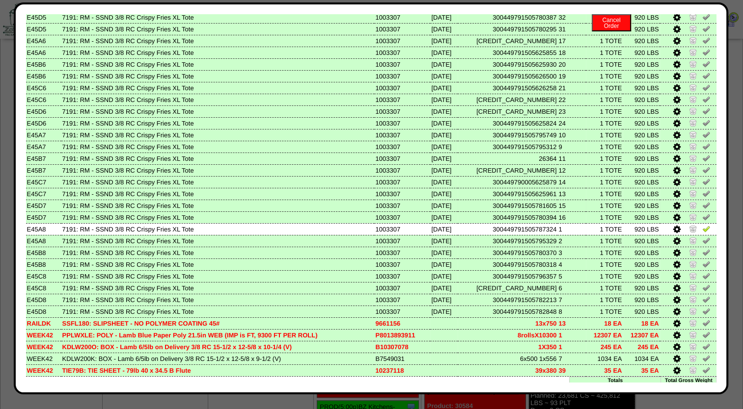
scroll to position [294, 0]
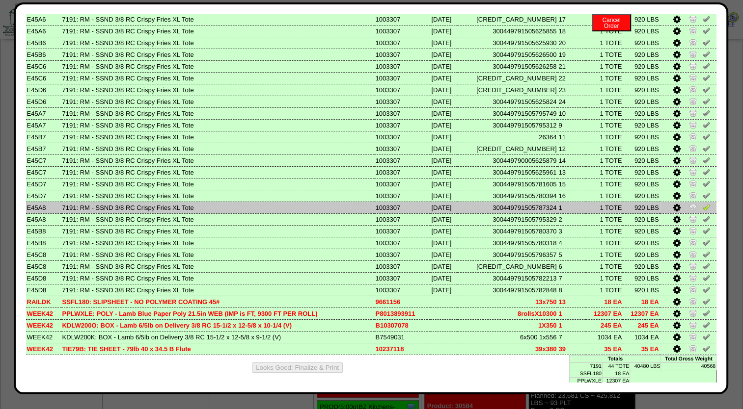
click at [702, 207] on img at bounding box center [706, 207] width 8 height 8
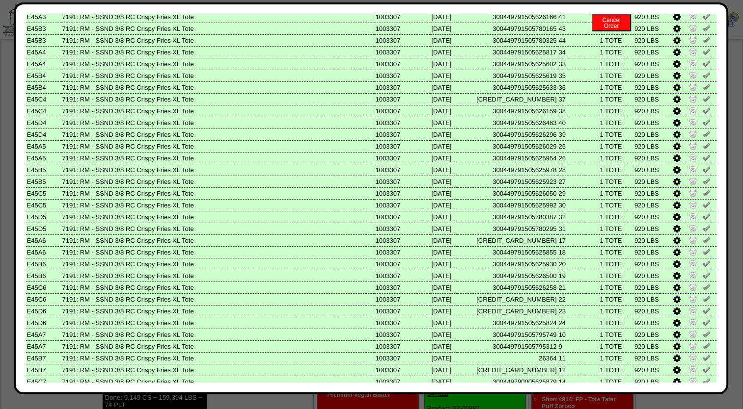
scroll to position [0, 0]
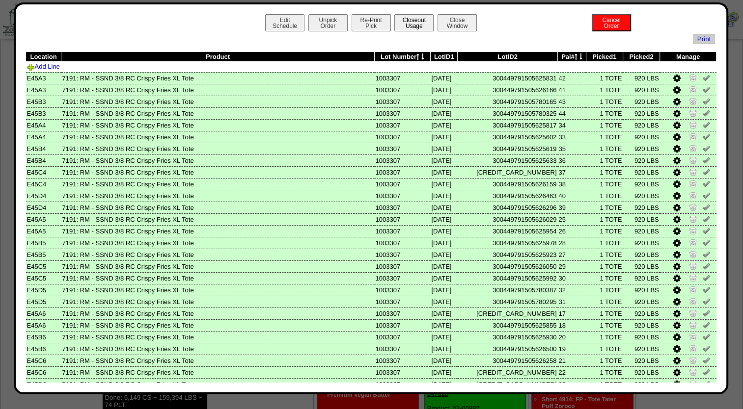
click at [400, 23] on button "Closeout Usage" at bounding box center [413, 22] width 39 height 17
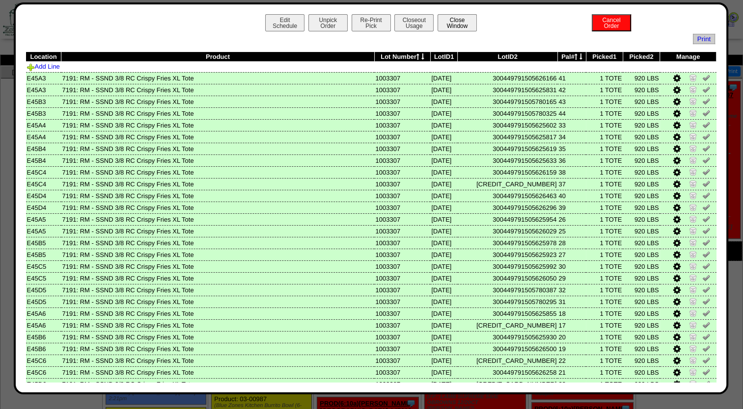
click at [450, 29] on button "Close Window" at bounding box center [456, 22] width 39 height 17
